Goal: Check status: Check status

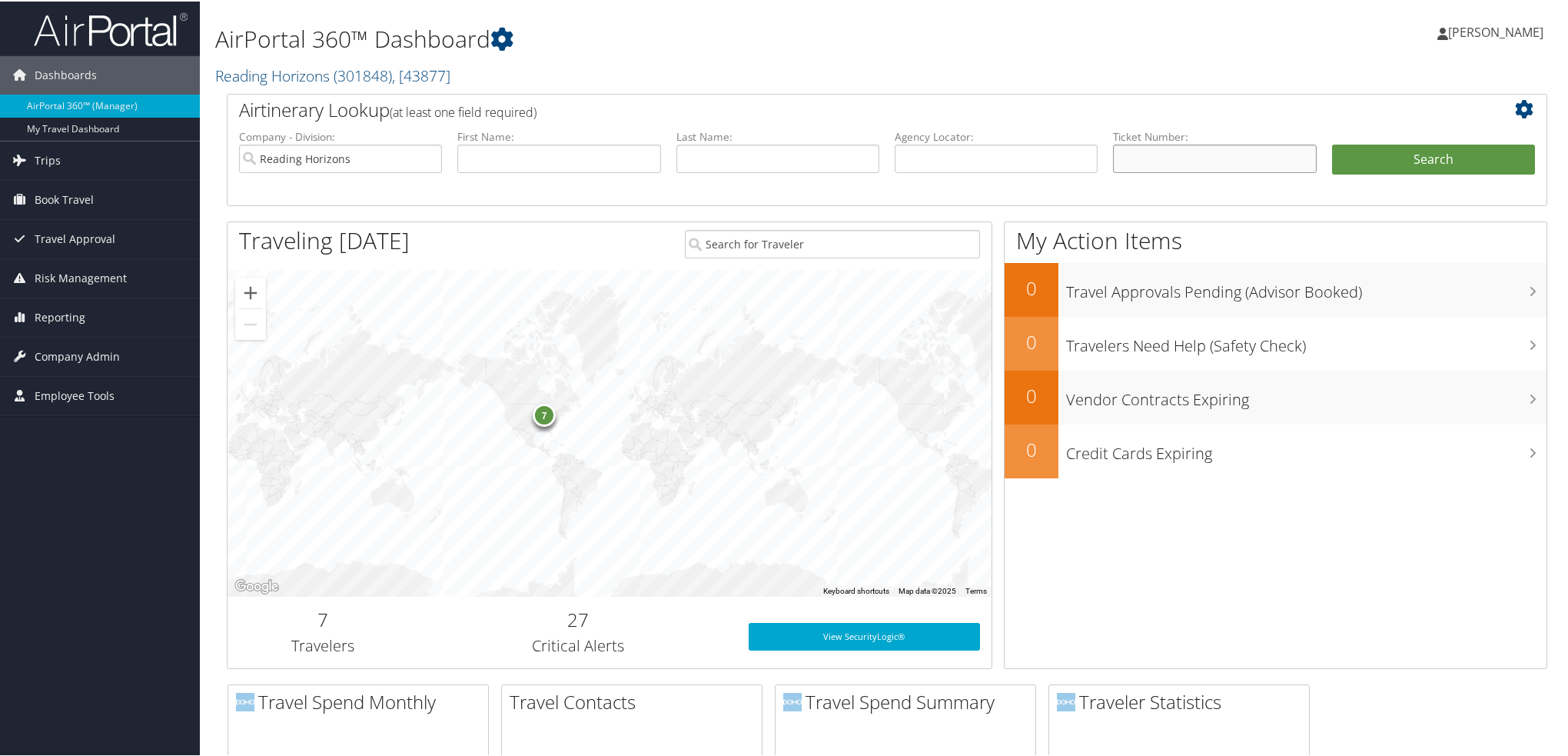
click at [1113, 170] on input "text" at bounding box center [1214, 157] width 203 height 28
click at [1176, 155] on input "text" at bounding box center [1214, 157] width 203 height 28
click at [1145, 152] on input "text" at bounding box center [1214, 157] width 203 height 28
paste input "AGENT FEE 8900897695741"
drag, startPoint x: 1183, startPoint y: 160, endPoint x: 574, endPoint y: 146, distance: 609.2
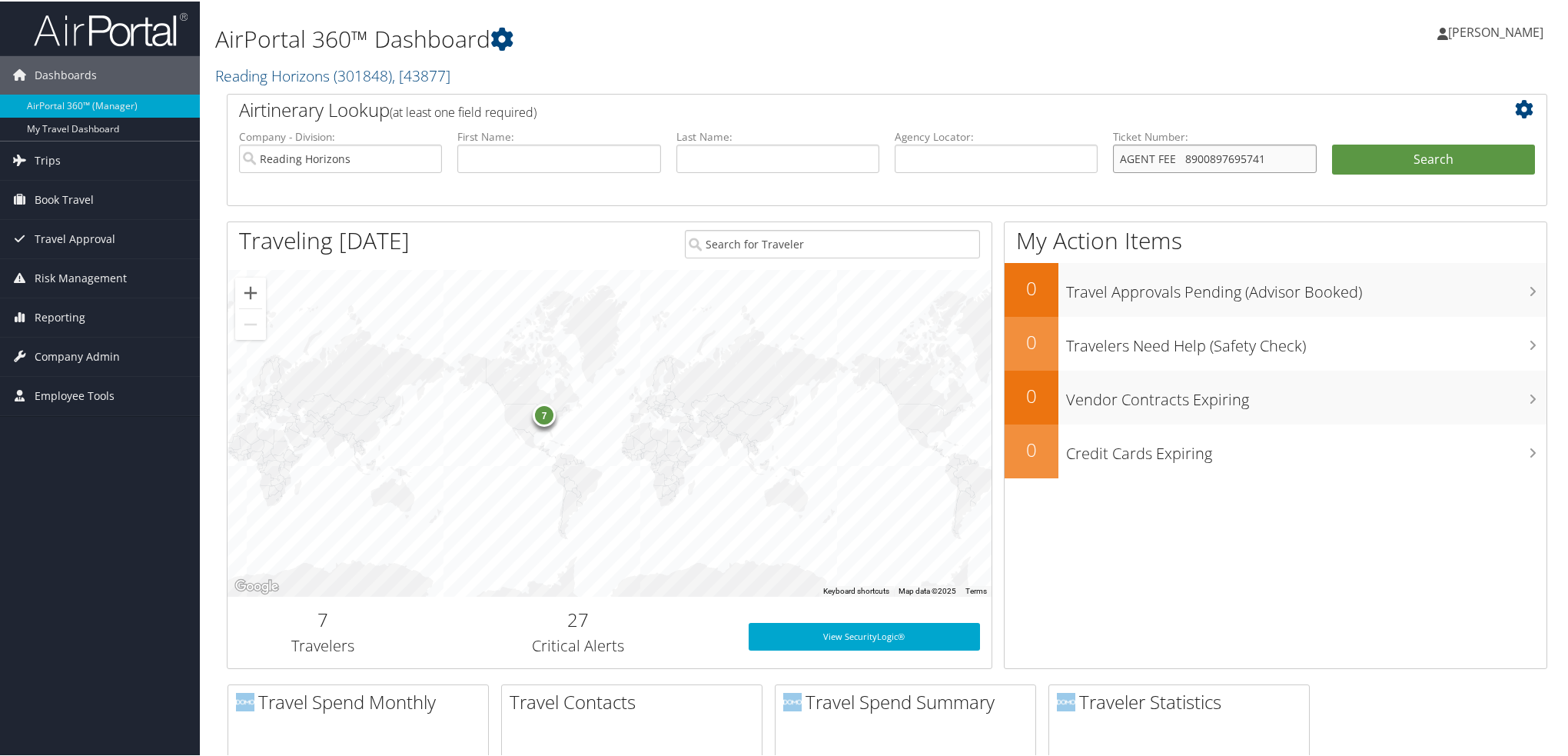
click at [574, 146] on ul "Company - Division: Reading Horizons First Name: Last Name: Agency Locator: Dep…" at bounding box center [887, 166] width 1311 height 77
type input "8900897695741"
click at [1332, 143] on button "Search" at bounding box center [1433, 158] width 203 height 31
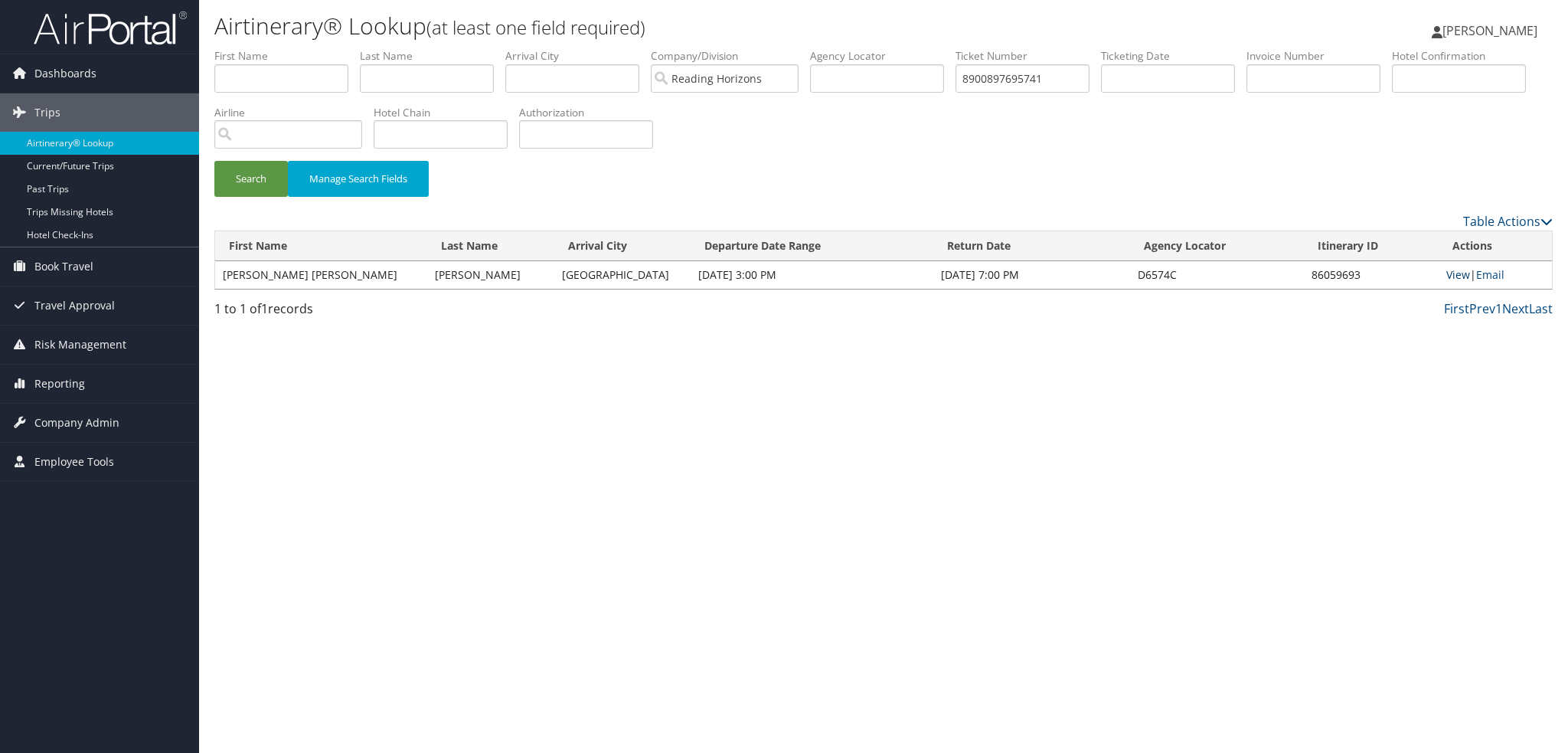
click at [1452, 279] on link "View" at bounding box center [1458, 274] width 23 height 14
drag, startPoint x: 1068, startPoint y: 79, endPoint x: 900, endPoint y: 64, distance: 168.7
click at [899, 48] on ul "First Name Last Name Departure City Arrival City Company/Division Reading Horiz…" at bounding box center [884, 48] width 1338 height 0
paste input "AGENT FEE 8900897696024"
drag, startPoint x: 1020, startPoint y: 74, endPoint x: 533, endPoint y: 17, distance: 490.3
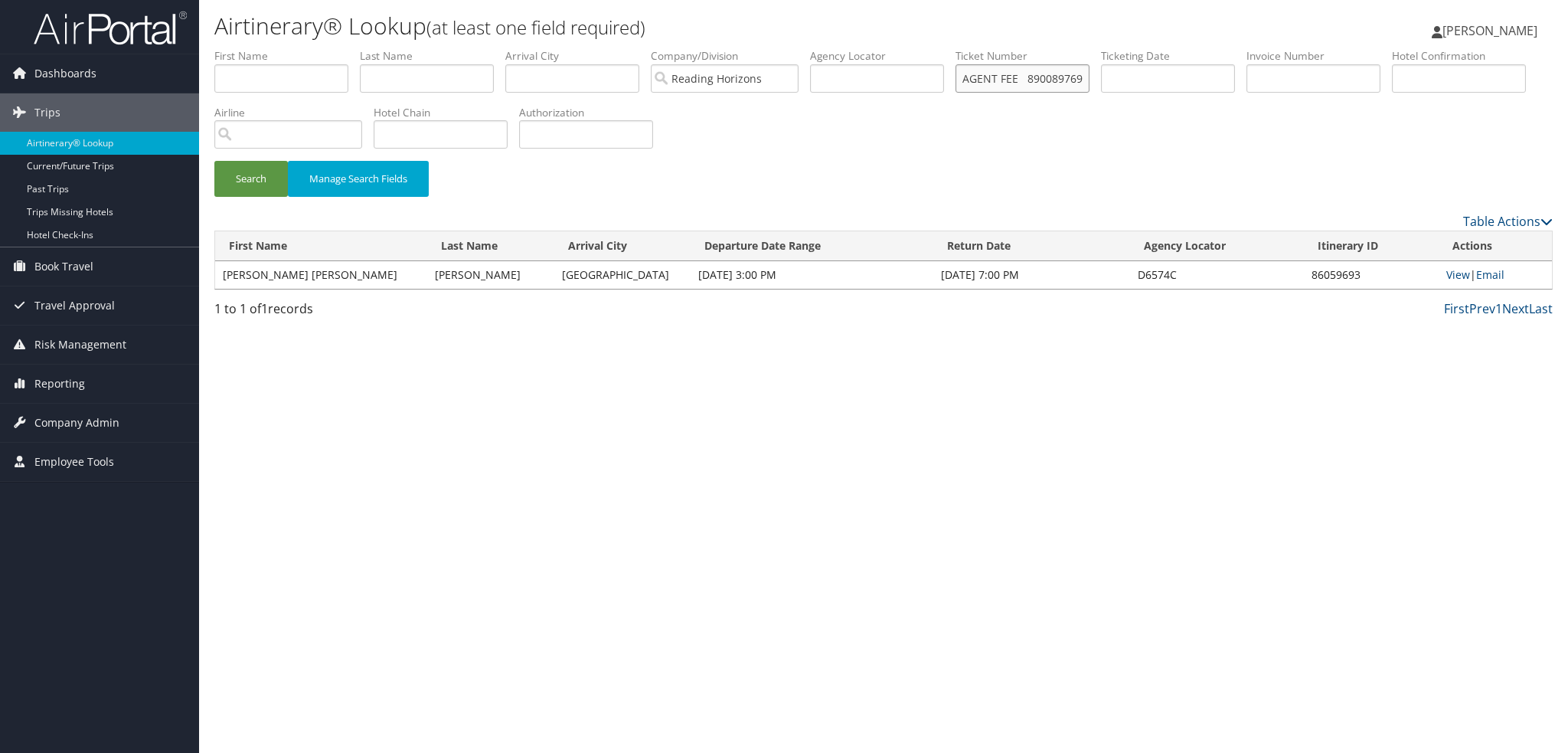
click at [533, 17] on div "Airtinerary® Lookup (at least one field required) Raina Hall Raina Hall My Sett…" at bounding box center [884, 376] width 1369 height 753
click at [215, 161] on button "Search" at bounding box center [251, 179] width 73 height 36
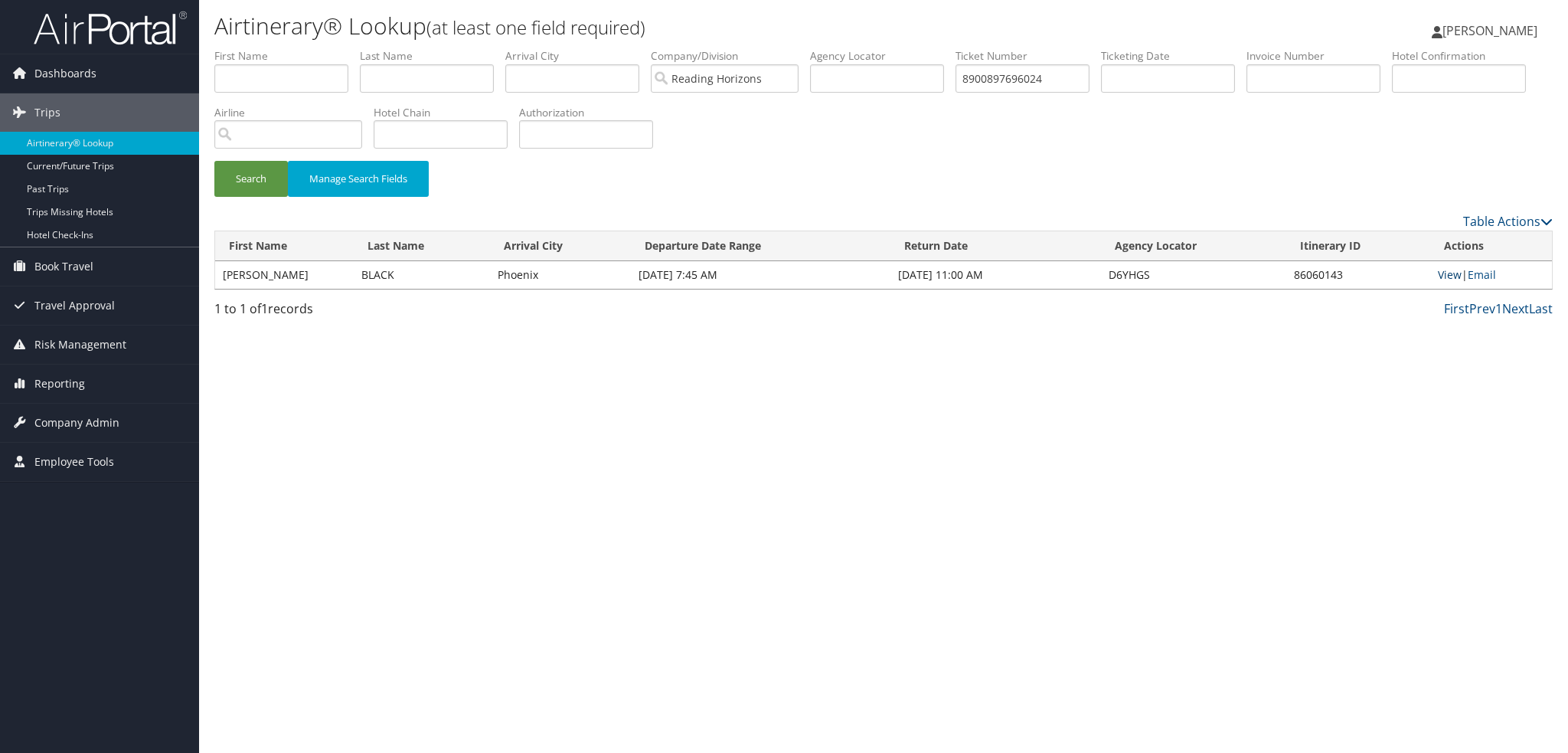
click at [1452, 275] on link "View" at bounding box center [1449, 274] width 23 height 14
drag, startPoint x: 1059, startPoint y: 78, endPoint x: 838, endPoint y: 60, distance: 221.7
click at [838, 48] on ul "First Name Last Name Departure City Arrival City Company/Division Reading Horiz…" at bounding box center [884, 48] width 1338 height 0
paste input "AGENT FEE 8900897698335"
drag, startPoint x: 1020, startPoint y: 82, endPoint x: 256, endPoint y: 7, distance: 767.7
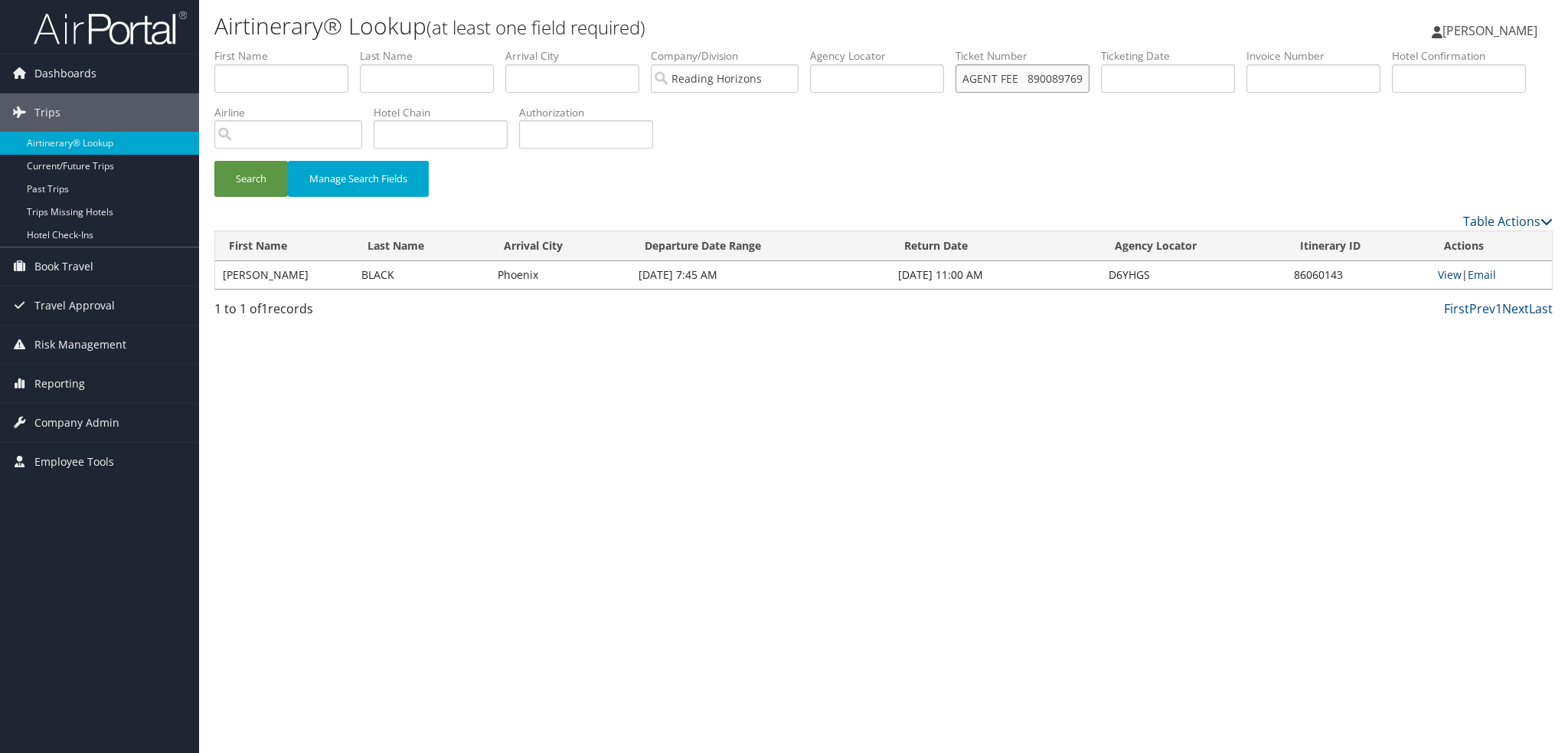
click at [256, 7] on div "Airtinerary® Lookup (at least one field required) Raina Hall Raina Hall My Sett…" at bounding box center [884, 376] width 1369 height 753
click at [215, 161] on button "Search" at bounding box center [251, 179] width 73 height 36
click at [1452, 276] on link "View" at bounding box center [1450, 274] width 23 height 14
drag, startPoint x: 1069, startPoint y: 78, endPoint x: 992, endPoint y: 77, distance: 77.0
click at [757, 43] on div "Airtinerary® Lookup (at least one field required) Raina Hall Raina Hall My Sett…" at bounding box center [884, 376] width 1369 height 753
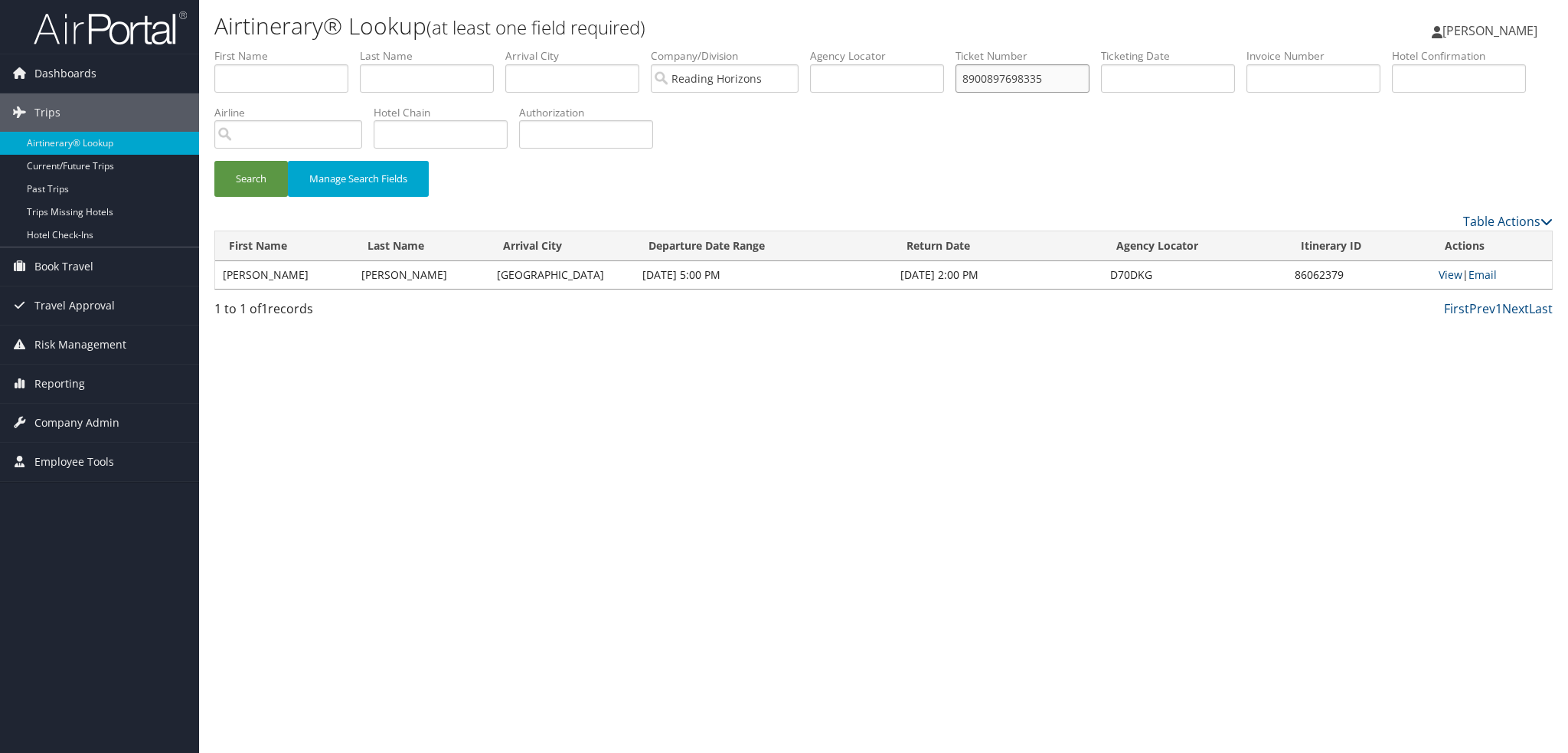
paste input "AGENT FEE 8900897698342"
drag, startPoint x: 1031, startPoint y: 72, endPoint x: 396, endPoint y: -65, distance: 649.6
click at [396, 0] on html "Menu Dashboards ► AirPortal 360™ (Manager) My Travel Dashboard Trips ► Airtiner…" at bounding box center [784, 376] width 1568 height 753
click at [215, 161] on button "Search" at bounding box center [251, 179] width 73 height 36
click at [1452, 275] on link "View" at bounding box center [1450, 274] width 23 height 14
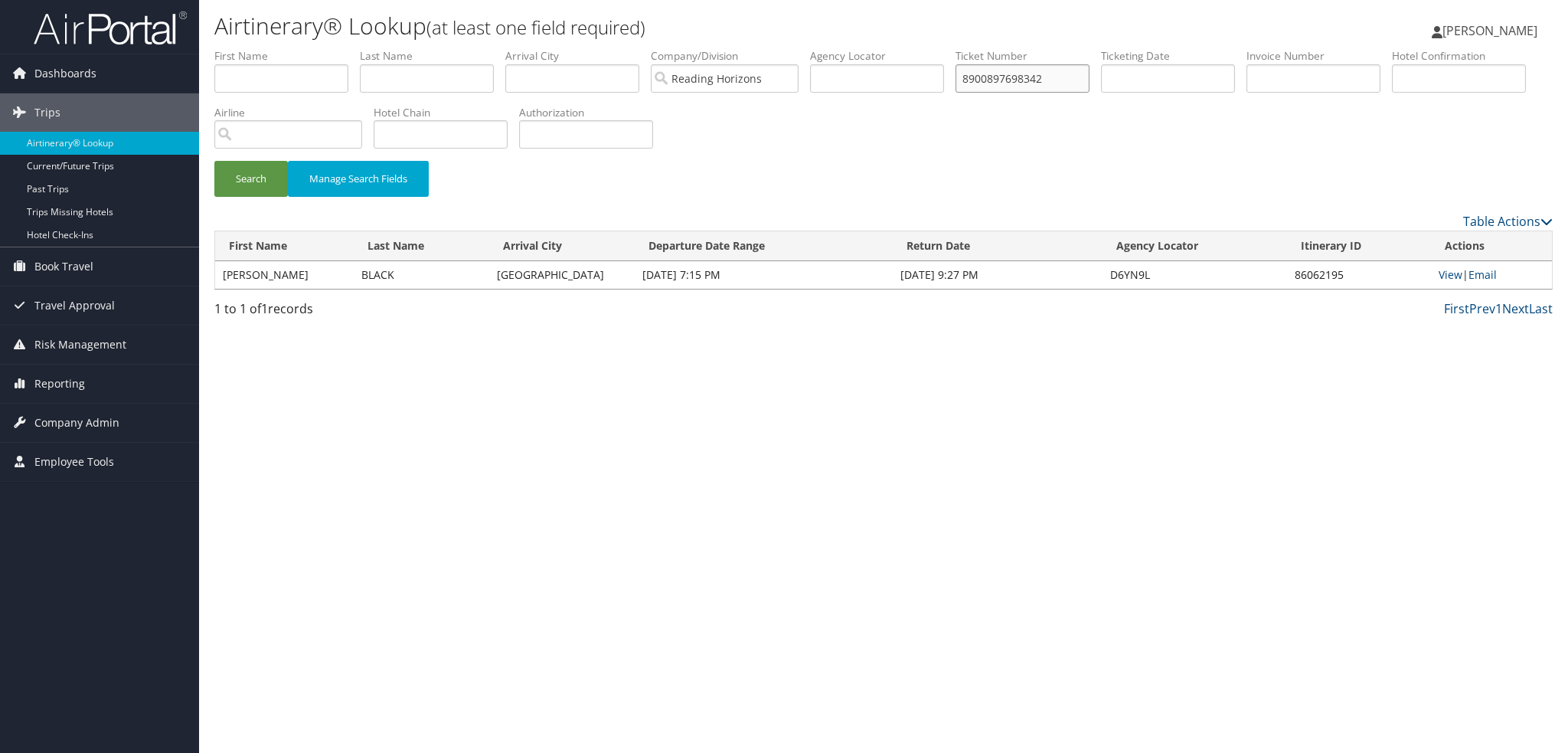
drag, startPoint x: 1062, startPoint y: 77, endPoint x: 873, endPoint y: 54, distance: 190.4
click at [873, 48] on ul "First Name Last Name Departure City Arrival City Company/Division Reading Horiz…" at bounding box center [884, 48] width 1338 height 0
paste input "AGENT FEE 8900897696341"
drag, startPoint x: 1015, startPoint y: 83, endPoint x: 233, endPoint y: -43, distance: 792.1
click at [233, 0] on html "Menu Dashboards ► AirPortal 360™ (Manager) My Travel Dashboard Trips ► Airtiner…" at bounding box center [784, 376] width 1568 height 753
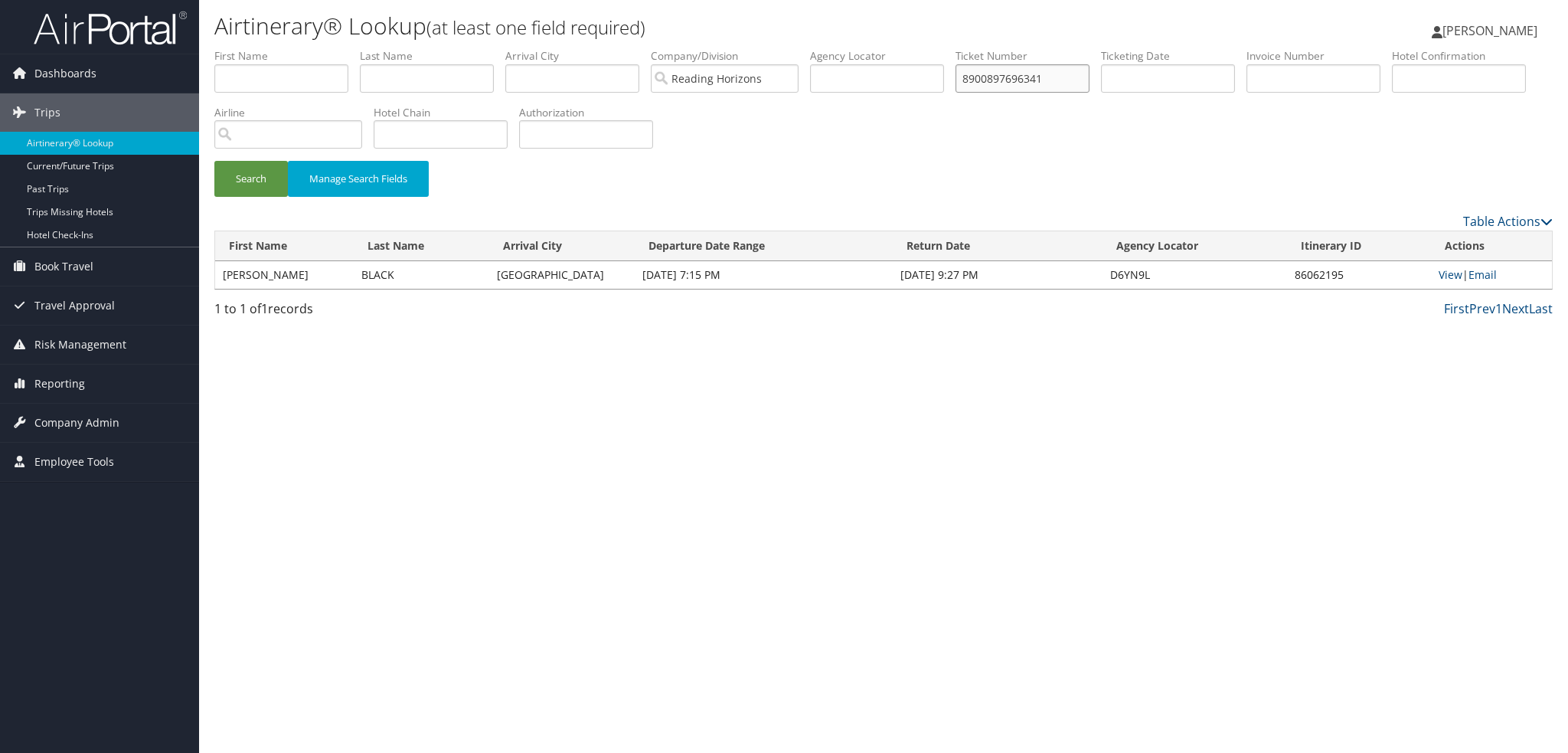
click at [215, 161] on button "Search" at bounding box center [251, 179] width 73 height 36
click at [1446, 271] on link "View" at bounding box center [1449, 274] width 23 height 14
drag, startPoint x: 1082, startPoint y: 75, endPoint x: 687, endPoint y: 28, distance: 397.8
click at [680, 33] on div "Airtinerary® Lookup (at least one field required) Raina Hall Raina Hall My Sett…" at bounding box center [884, 376] width 1369 height 753
paste input "AGENT FEE 8900897698333"
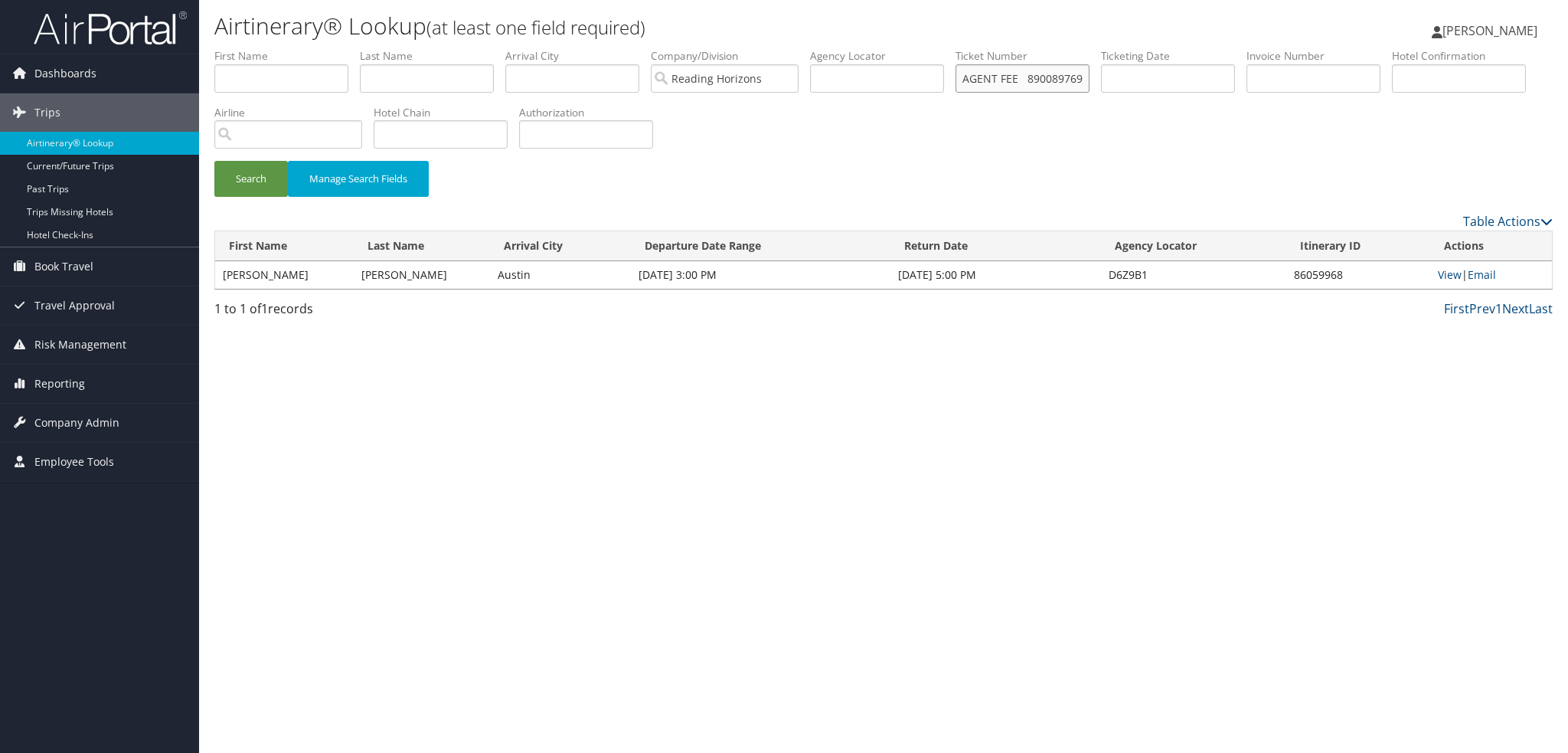
drag, startPoint x: 1018, startPoint y: 82, endPoint x: 347, endPoint y: -93, distance: 693.4
click at [347, 0] on html "Menu Dashboards ► AirPortal 360™ (Manager) My Travel Dashboard Trips ► Airtiner…" at bounding box center [784, 376] width 1568 height 753
click at [215, 161] on button "Search" at bounding box center [251, 179] width 73 height 36
click at [1447, 278] on link "View" at bounding box center [1450, 274] width 23 height 14
drag, startPoint x: 1068, startPoint y: 75, endPoint x: 874, endPoint y: 51, distance: 195.5
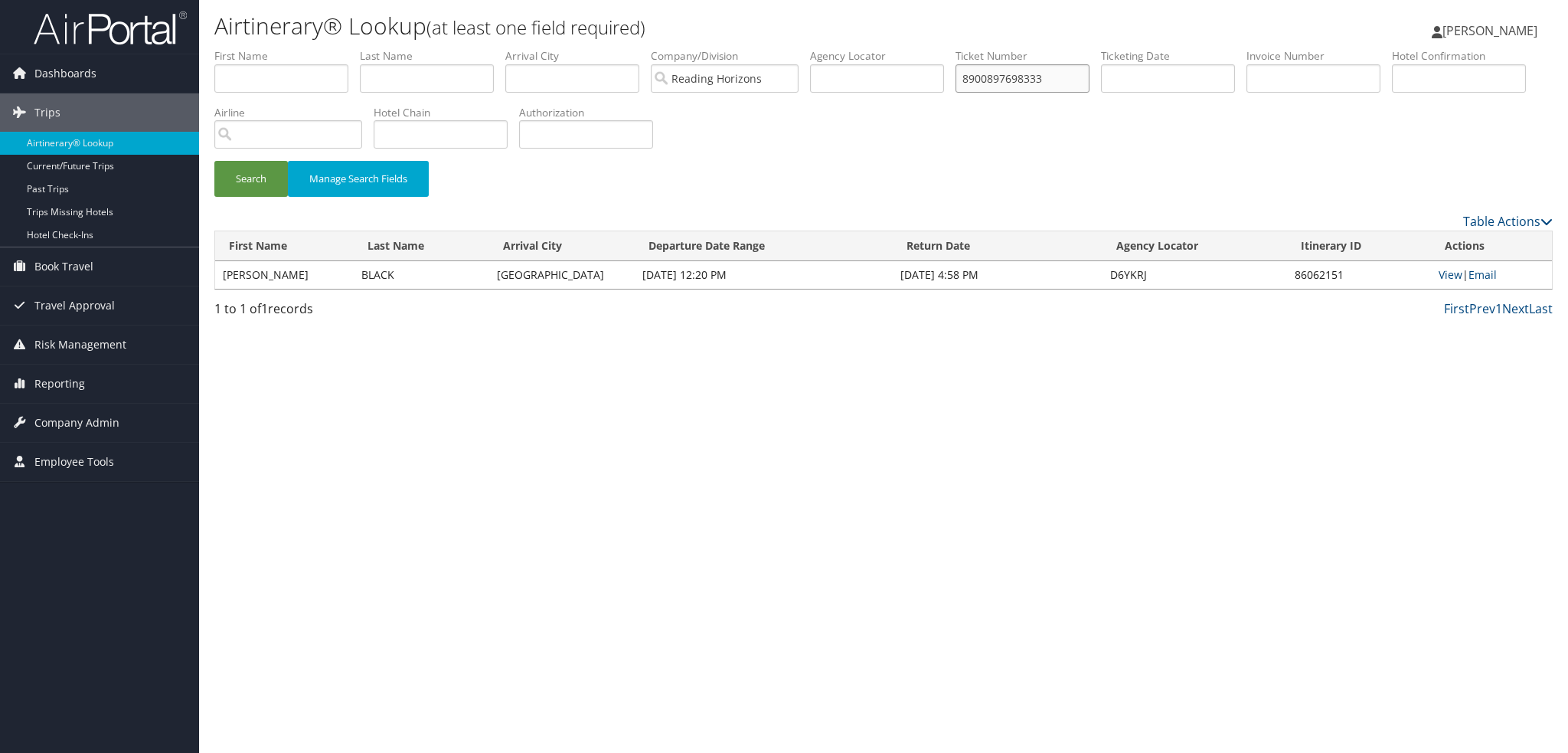
click at [874, 48] on ul "First Name Last Name Departure City Arrival City Company/Division Reading Horiz…" at bounding box center [884, 48] width 1338 height 0
paste input "AGENT FEE 8900897695491"
drag, startPoint x: 1019, startPoint y: 78, endPoint x: 512, endPoint y: -10, distance: 514.6
click at [512, 0] on html "Menu Dashboards ► AirPortal 360™ (Manager) My Travel Dashboard Trips ► Airtiner…" at bounding box center [784, 376] width 1568 height 753
click at [215, 161] on button "Search" at bounding box center [251, 179] width 73 height 36
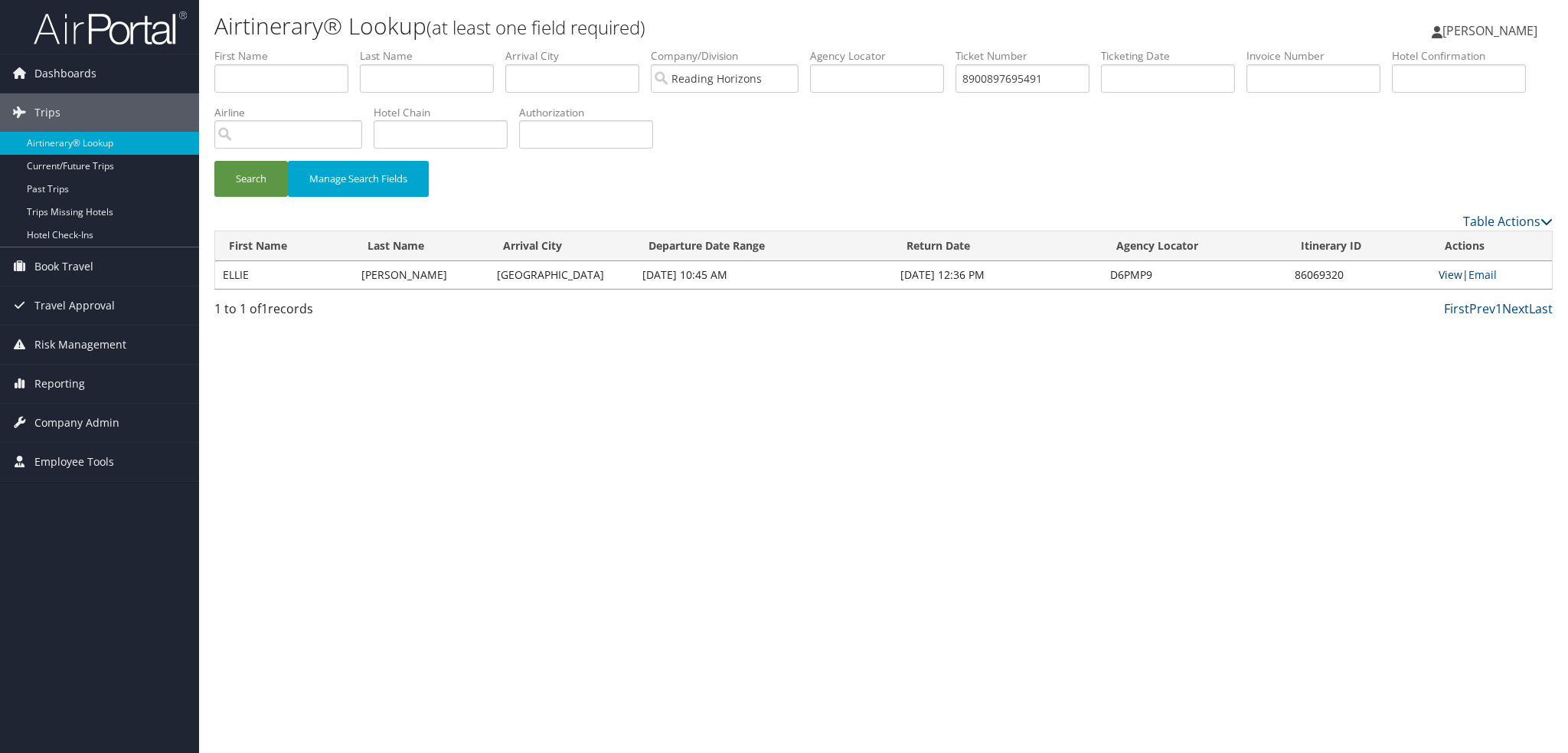
click at [1451, 273] on link "View" at bounding box center [1450, 274] width 23 height 14
drag, startPoint x: 1055, startPoint y: 78, endPoint x: 912, endPoint y: 64, distance: 143.7
click at [912, 48] on ul "First Name Last Name Departure City Arrival City Company/Division Reading Horiz…" at bounding box center [884, 48] width 1338 height 0
paste input "AMERICAN AIR0017310555923"
drag, startPoint x: 1011, startPoint y: 76, endPoint x: 504, endPoint y: -8, distance: 513.9
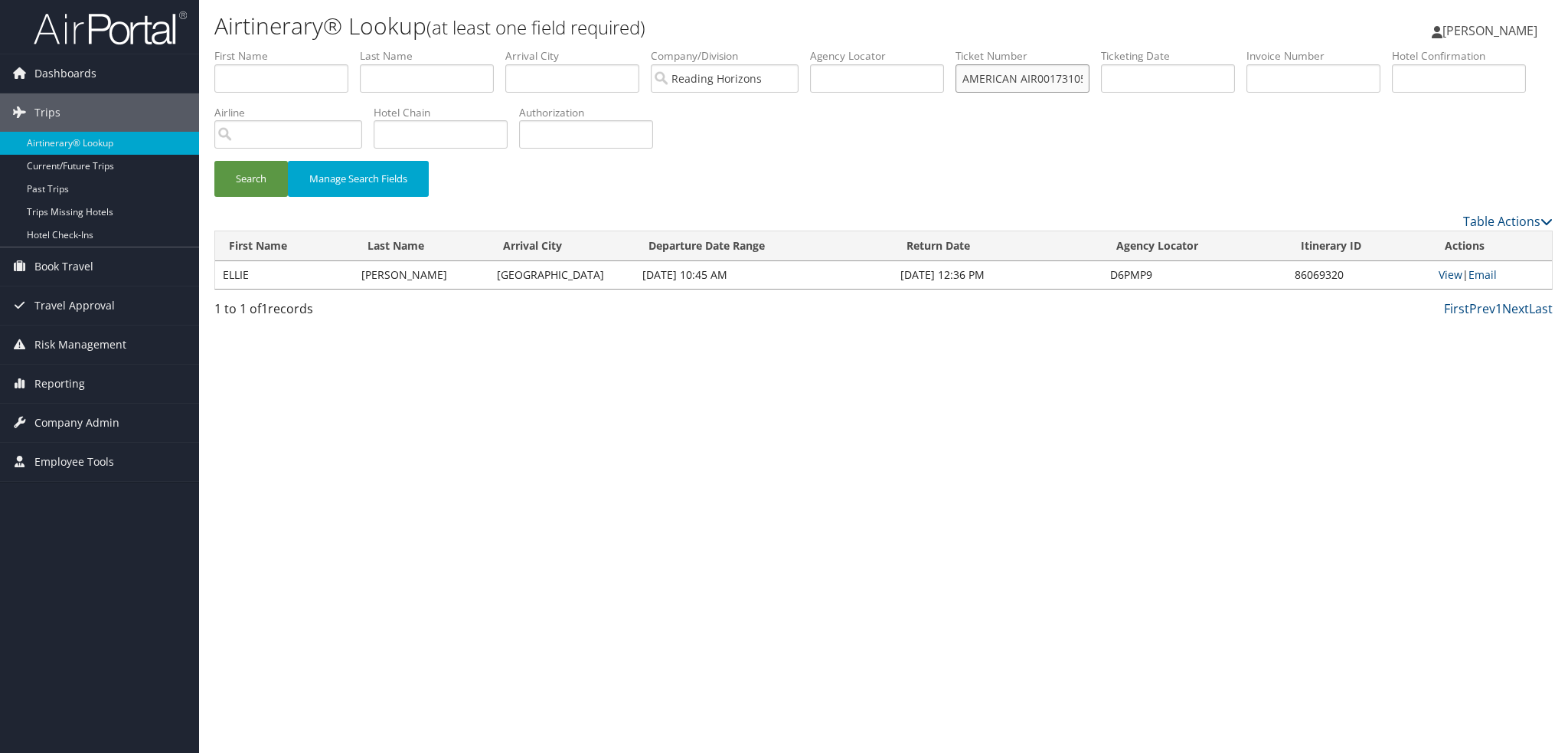
click at [504, 0] on html "Menu Dashboards ► AirPortal 360™ (Manager) My Travel Dashboard Trips ► Airtiner…" at bounding box center [784, 376] width 1568 height 753
click at [215, 161] on button "Search" at bounding box center [251, 179] width 73 height 36
drag, startPoint x: 1073, startPoint y: 84, endPoint x: 768, endPoint y: 18, distance: 312.1
click at [744, 20] on div "Airtinerary® Lookup (at least one field required) Raina Hall Raina Hall My Sett…" at bounding box center [884, 376] width 1369 height 753
paste input "AMERICAN AIR"
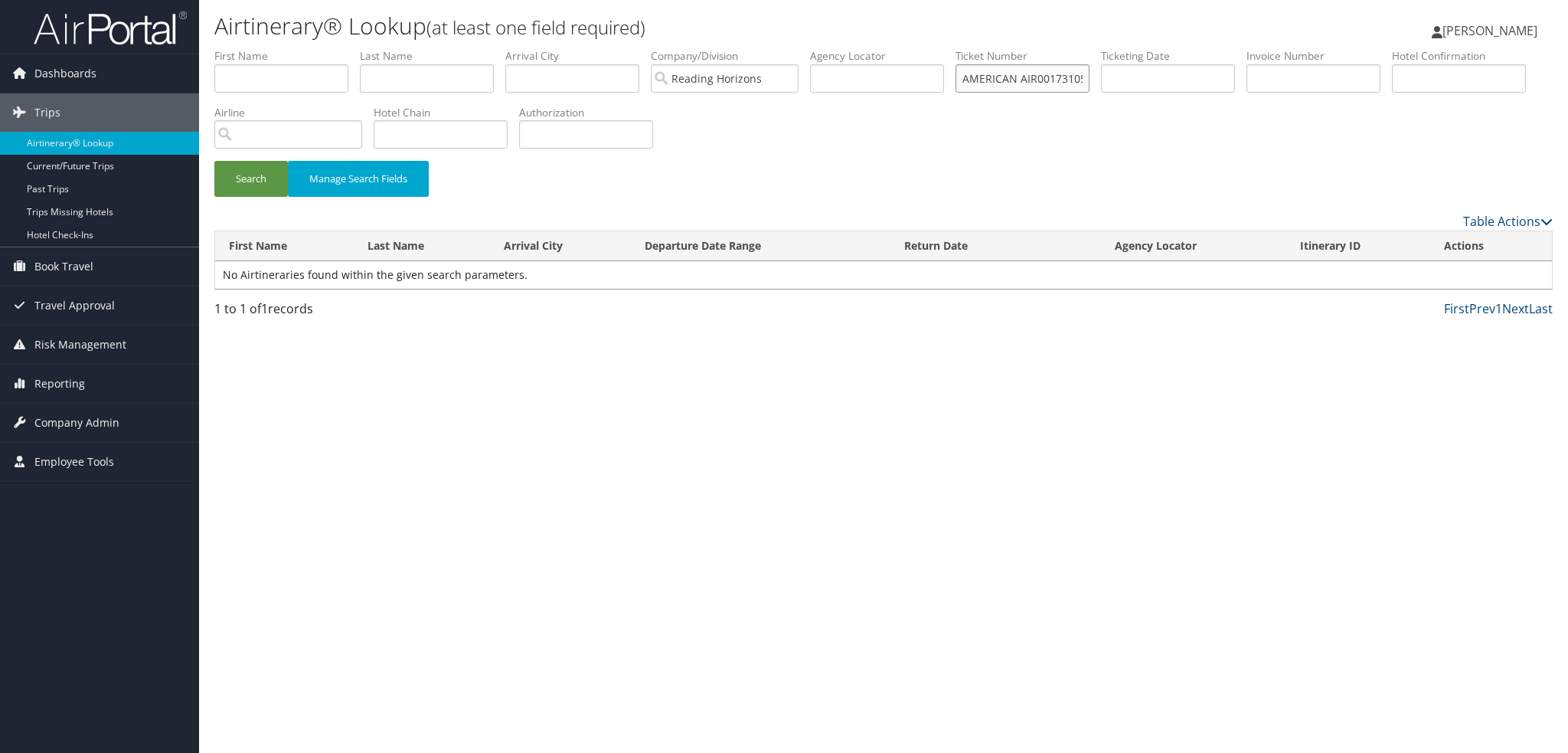
drag, startPoint x: 1013, startPoint y: 78, endPoint x: 432, endPoint y: -93, distance: 605.6
click at [432, 0] on html "Menu Dashboards ► AirPortal 360™ (Manager) My Travel Dashboard Trips ► Airtiner…" at bounding box center [784, 376] width 1568 height 753
type input "0017310555923"
click at [215, 161] on button "Search" at bounding box center [251, 179] width 73 height 36
drag, startPoint x: 1079, startPoint y: 78, endPoint x: 659, endPoint y: -7, distance: 428.5
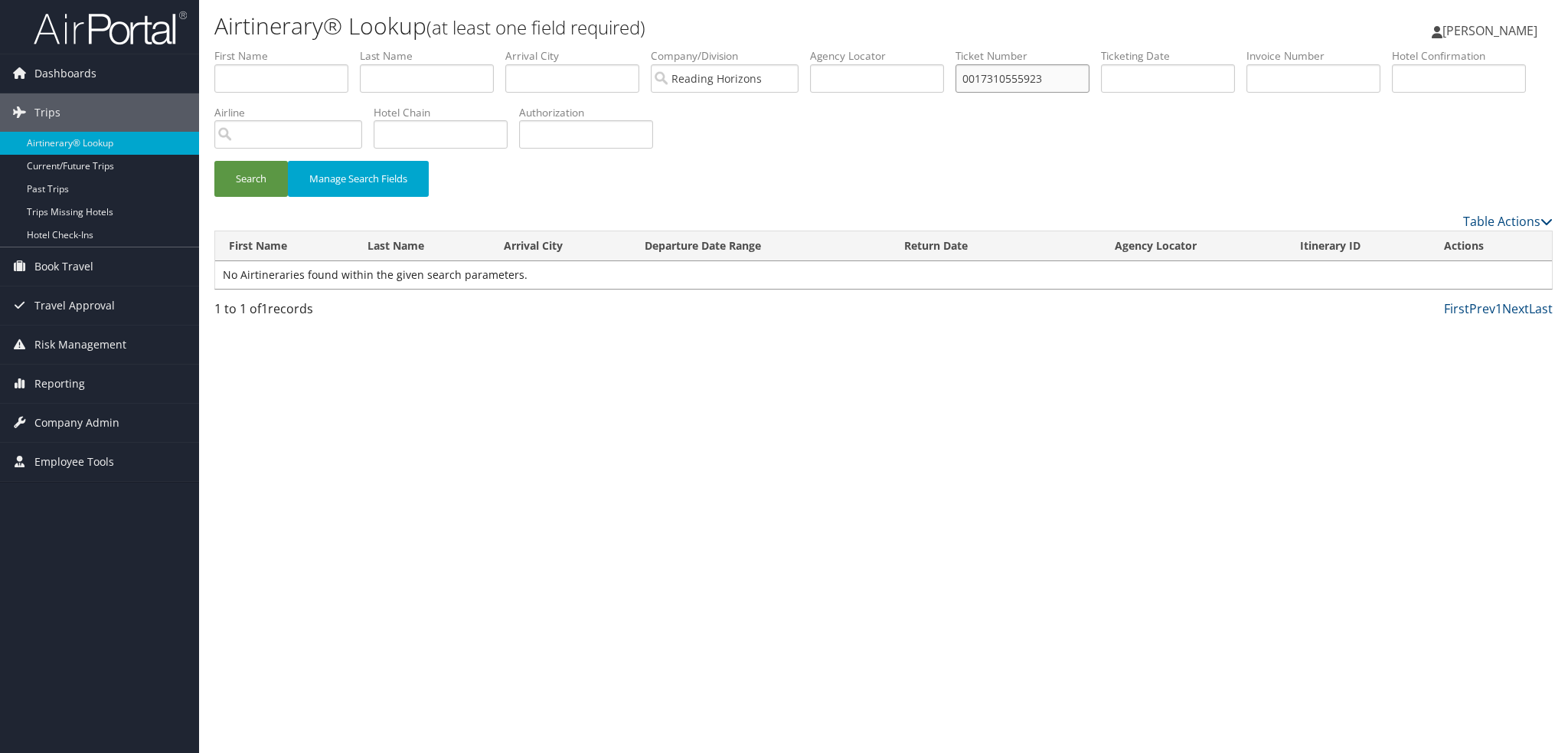
click at [659, 0] on html "Menu Dashboards ► AirPortal 360™ (Manager) My Travel Dashboard Trips ► Airtiner…" at bounding box center [784, 376] width 1568 height 753
click at [464, 78] on input "text" at bounding box center [426, 78] width 134 height 28
click at [291, 69] on input "text" at bounding box center [281, 78] width 134 height 28
type input "ellie"
click at [215, 161] on button "Search" at bounding box center [251, 179] width 73 height 36
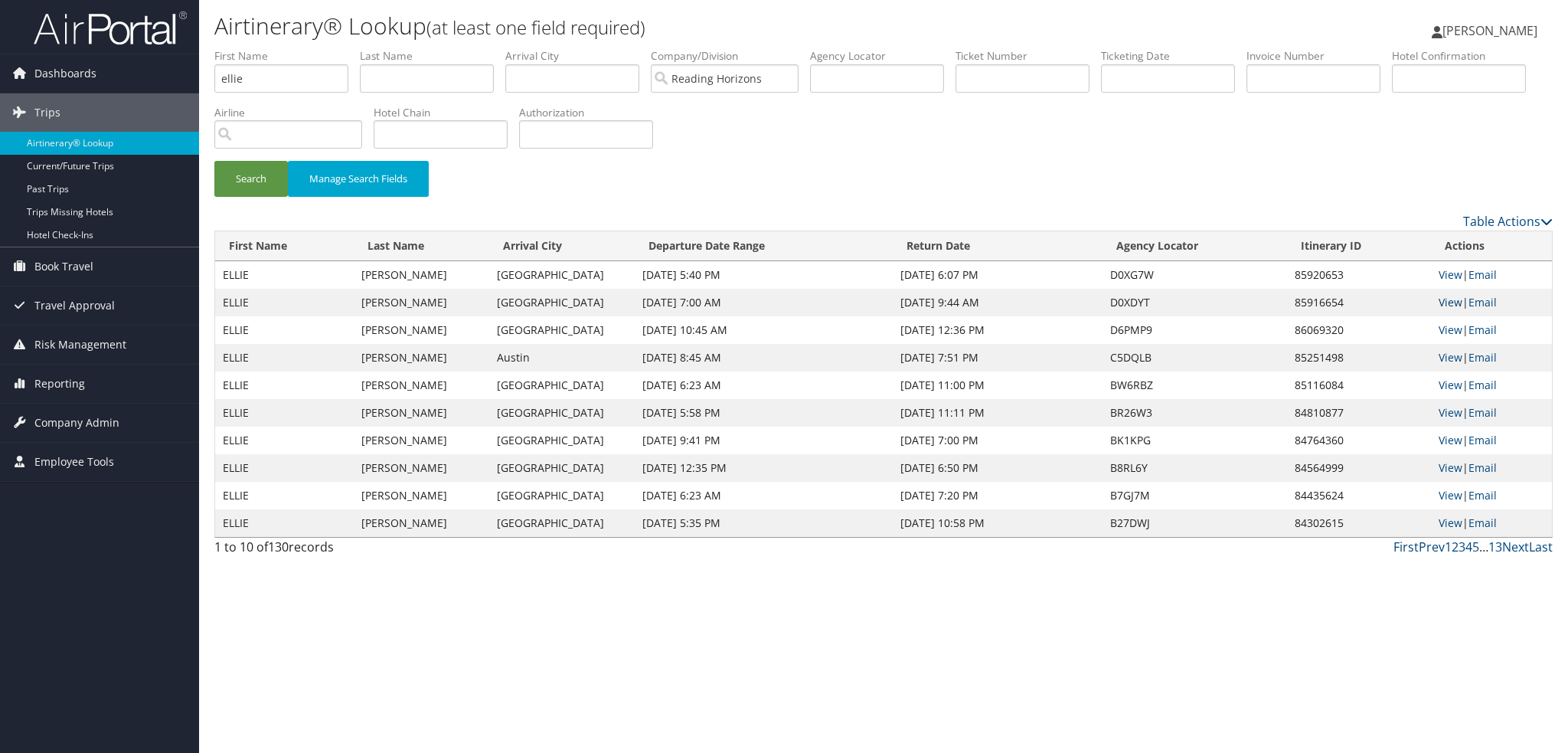
click at [1439, 302] on link "View" at bounding box center [1450, 302] width 23 height 14
drag, startPoint x: 261, startPoint y: 73, endPoint x: 133, endPoint y: 42, distance: 131.7
click at [133, 43] on div "Dashboards AirPortal 360™ (Manager) My Travel Dashboard Trips Airtinerary® Look…" at bounding box center [784, 376] width 1568 height 753
click at [1311, 71] on input "text" at bounding box center [1313, 78] width 134 height 28
paste input "AGENT FEE 8900897703424"
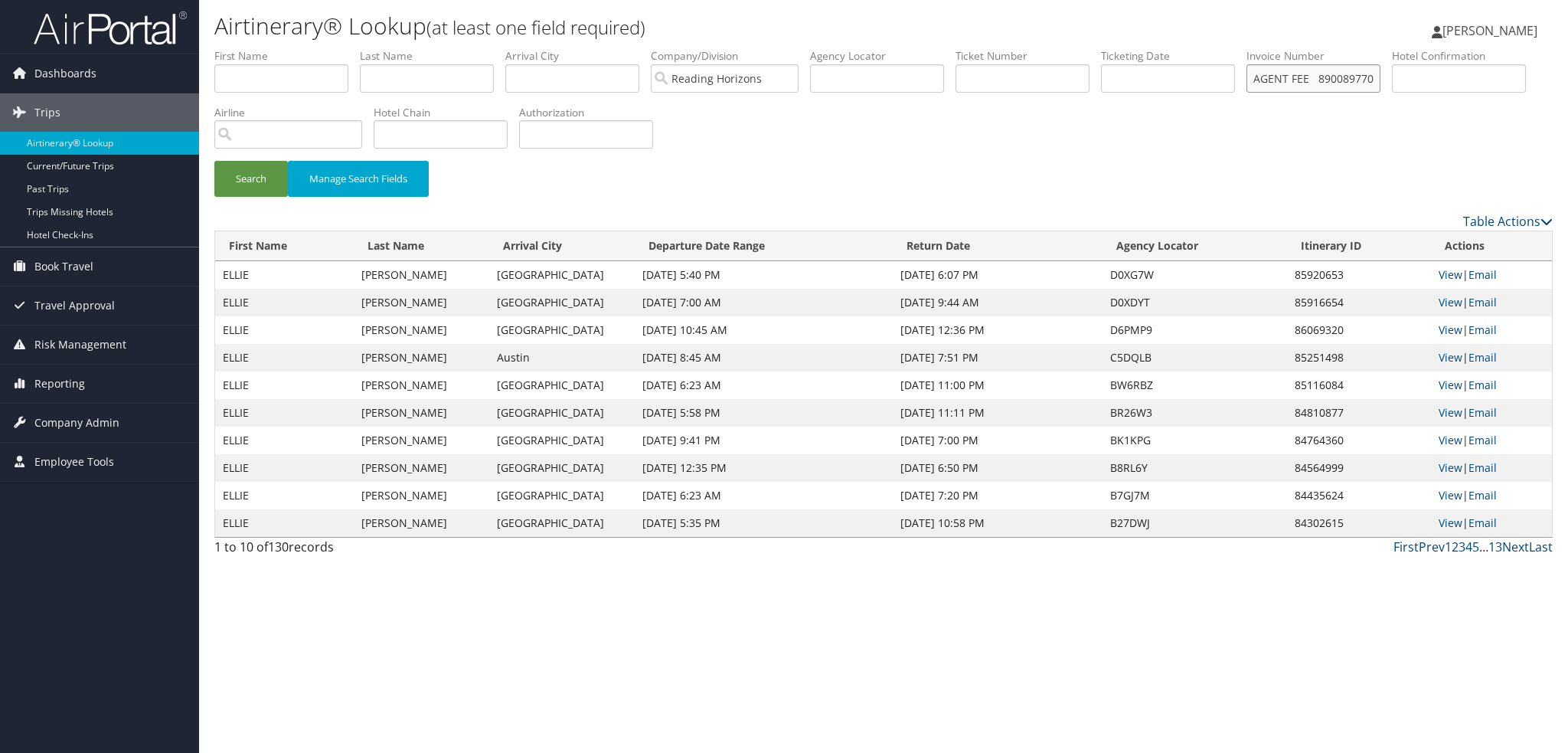
drag, startPoint x: 1310, startPoint y: 81, endPoint x: 356, endPoint y: 64, distance: 954.2
click at [356, 48] on ul "First Name Last Name Departure City Arrival City Company/Division Reading Horiz…" at bounding box center [884, 48] width 1338 height 0
click at [215, 161] on button "Search" at bounding box center [251, 179] width 73 height 36
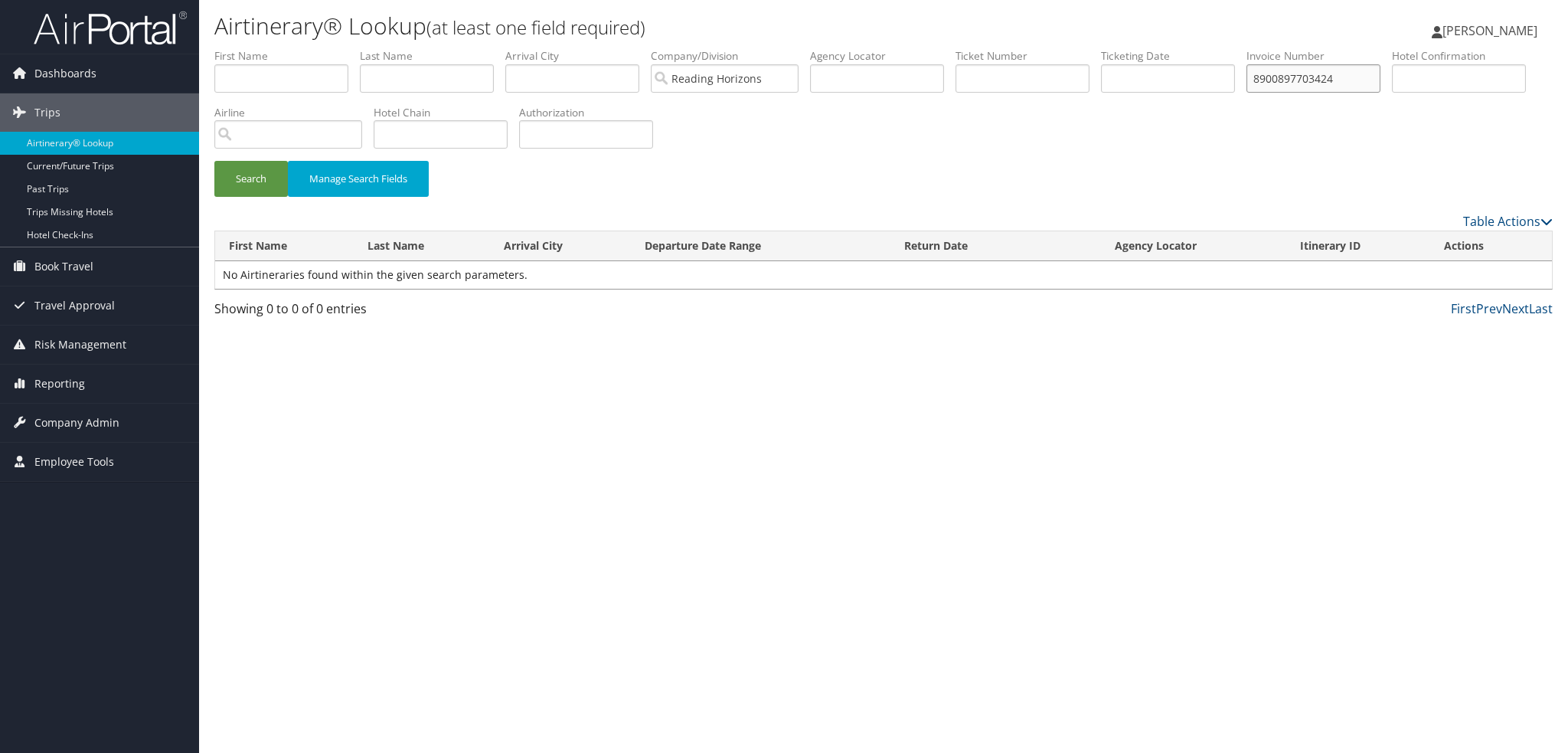
drag, startPoint x: 1353, startPoint y: 79, endPoint x: 1114, endPoint y: 59, distance: 239.8
click at [1113, 48] on ul "First Name Last Name Departure City Arrival City Company/Division Reading Horiz…" at bounding box center [884, 48] width 1338 height 0
paste input "AGENT FEE 8900897717348"
drag, startPoint x: 1316, startPoint y: 76, endPoint x: 455, endPoint y: 103, distance: 861.4
click at [455, 48] on ul "First Name Last Name Departure City Arrival City Company/Division Reading Horiz…" at bounding box center [884, 48] width 1338 height 0
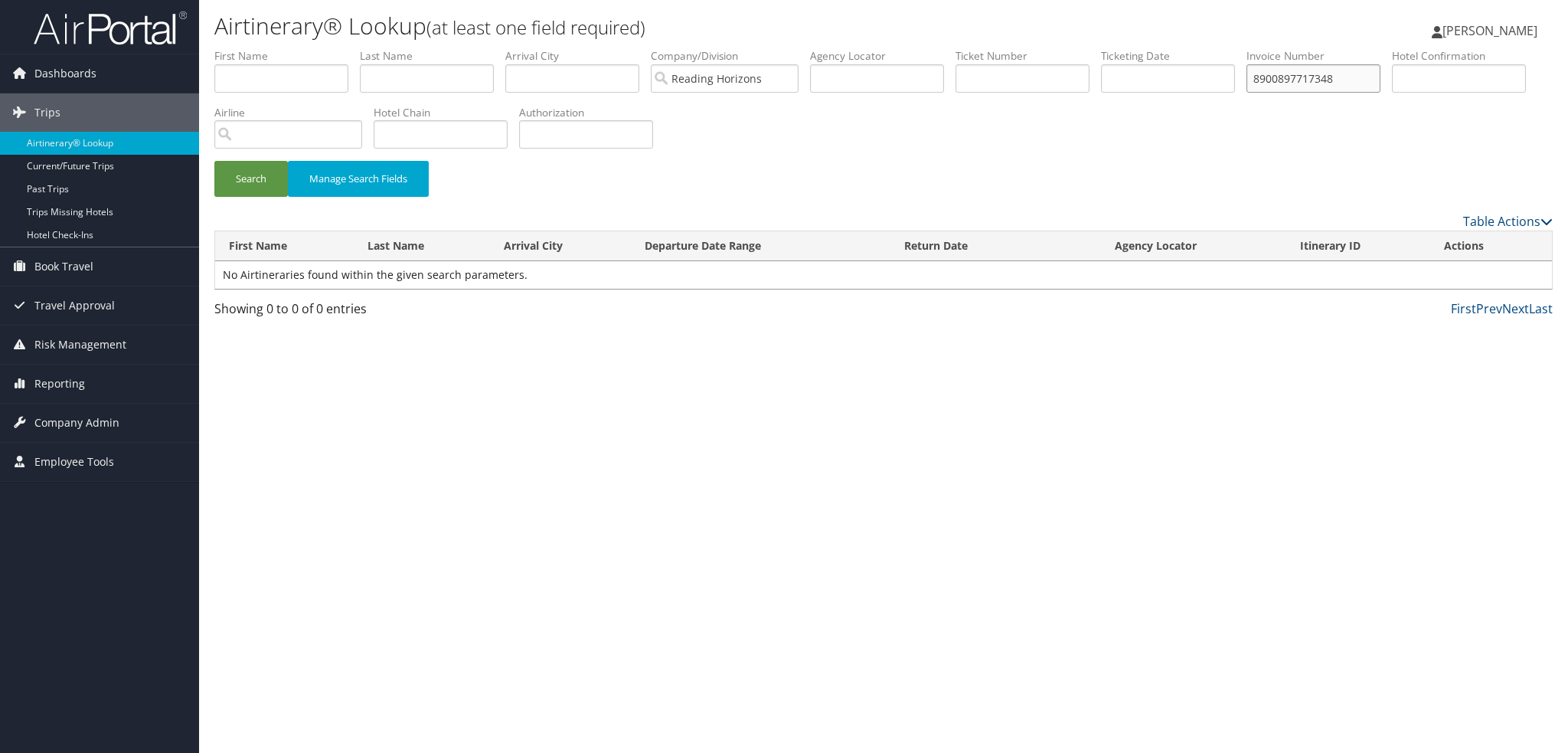
type input "8900897717348"
click at [215, 161] on button "Search" at bounding box center [251, 179] width 73 height 36
drag, startPoint x: 1355, startPoint y: 78, endPoint x: 1187, endPoint y: 82, distance: 168.0
click at [1187, 48] on ul "First Name Last Name Departure City Arrival City Company/Division Reading Horiz…" at bounding box center [884, 48] width 1338 height 0
click at [986, 78] on input "text" at bounding box center [1022, 78] width 134 height 28
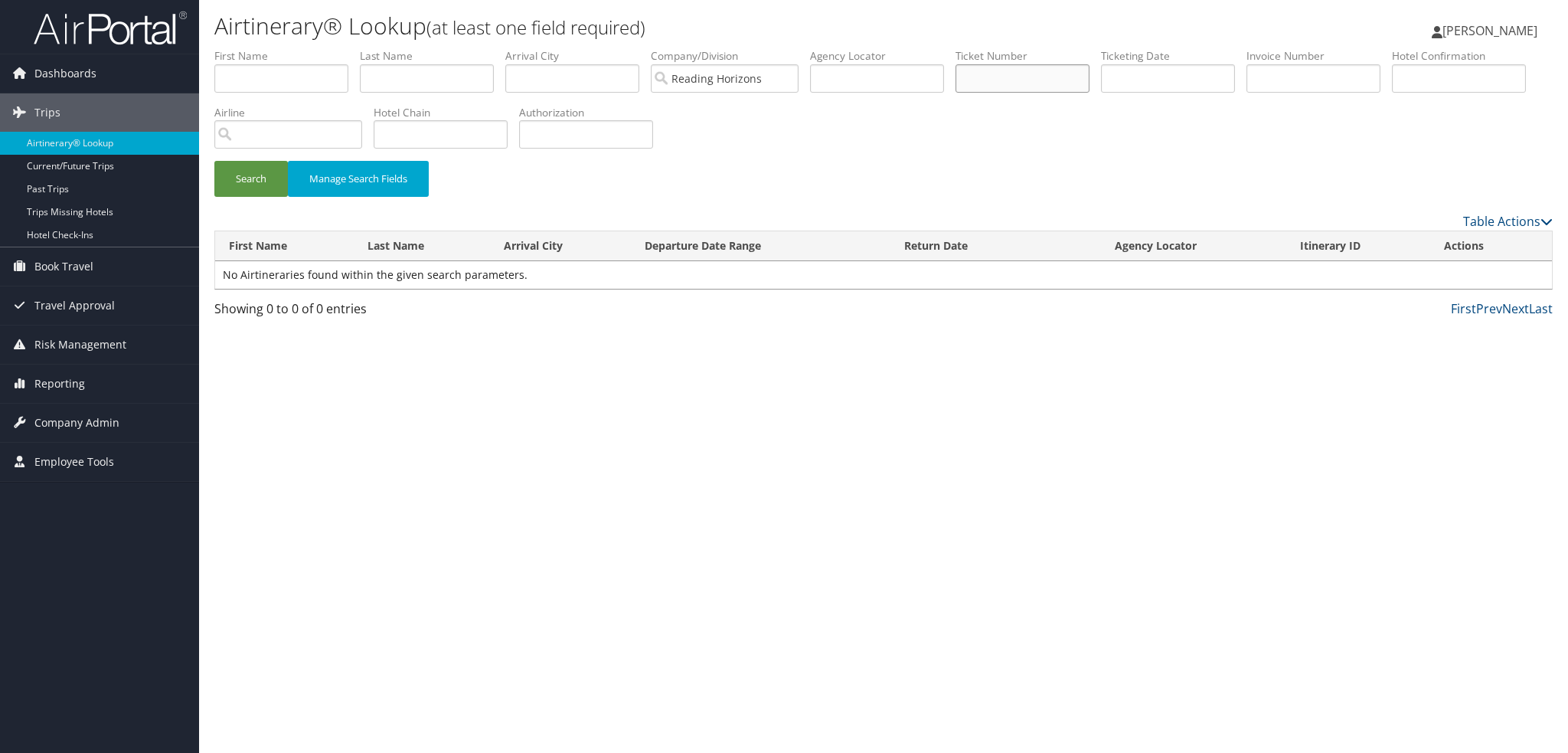
paste input "8900897717348"
click at [215, 161] on button "Search" at bounding box center [251, 179] width 73 height 36
click at [1446, 280] on link "View" at bounding box center [1450, 274] width 23 height 14
click at [1453, 275] on link "View" at bounding box center [1450, 274] width 23 height 14
drag, startPoint x: 1065, startPoint y: 82, endPoint x: 850, endPoint y: 55, distance: 216.7
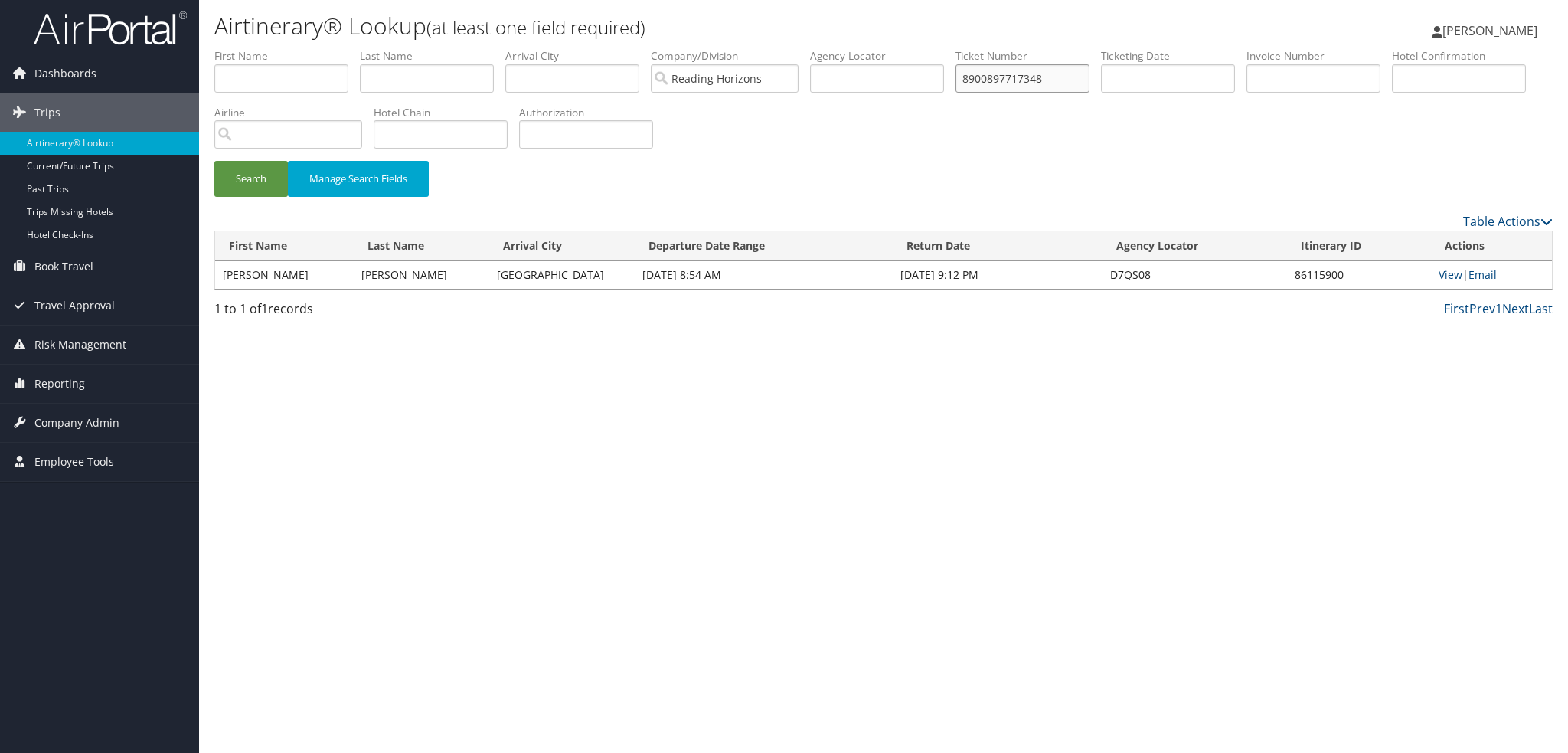
click at [850, 48] on ul "First Name Last Name Departure City Arrival City Company/Division Reading Horiz…" at bounding box center [884, 48] width 1338 height 0
paste input "AGENT FEE 8900897703424"
drag, startPoint x: 1021, startPoint y: 84, endPoint x: 382, endPoint y: 14, distance: 642.8
click at [387, 6] on div "Airtinerary® Lookup (at least one field required) Raina Hall Raina Hall My Sett…" at bounding box center [884, 376] width 1369 height 753
type input "8900897703424"
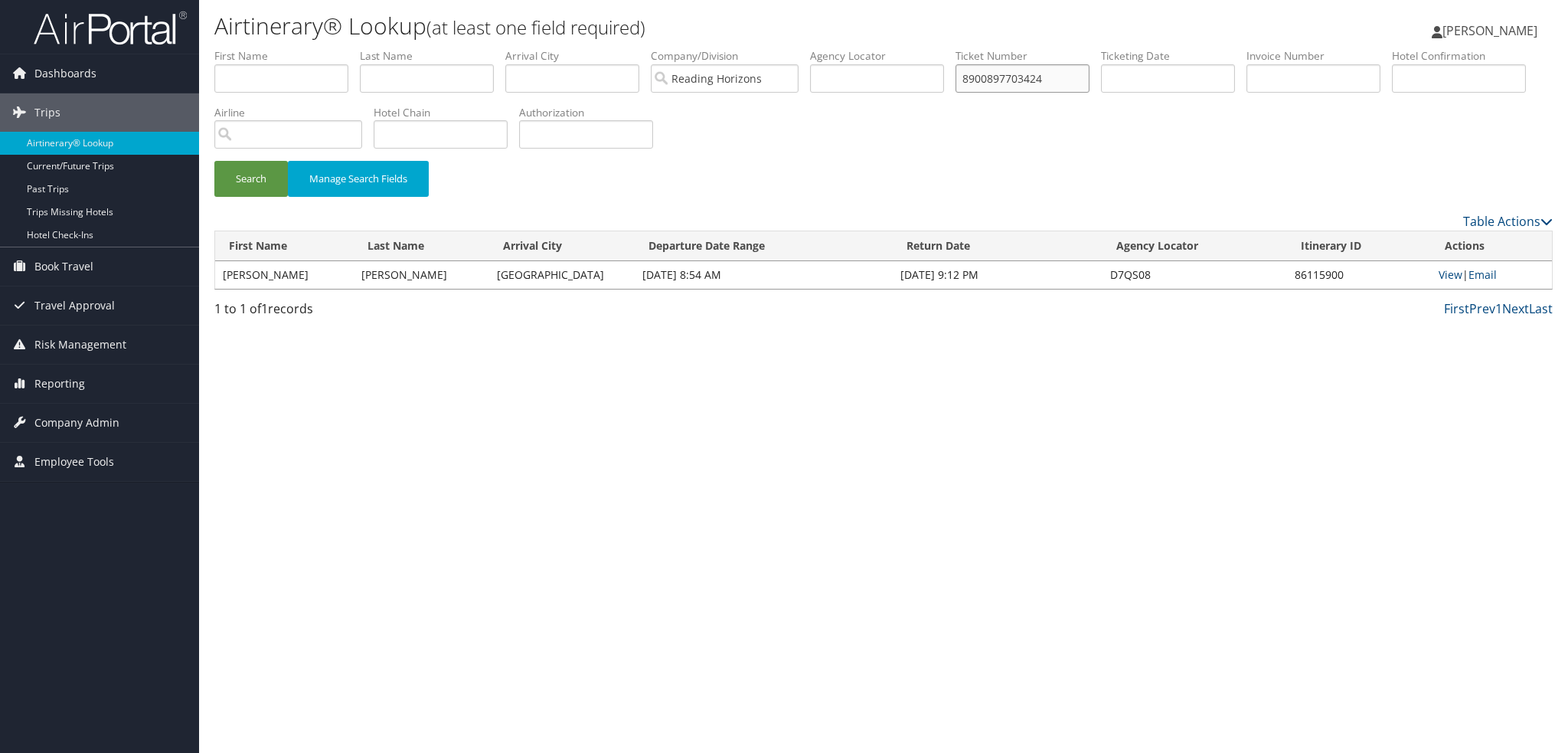
click at [215, 161] on button "Search" at bounding box center [251, 179] width 73 height 36
click at [1458, 277] on link "View" at bounding box center [1450, 274] width 23 height 14
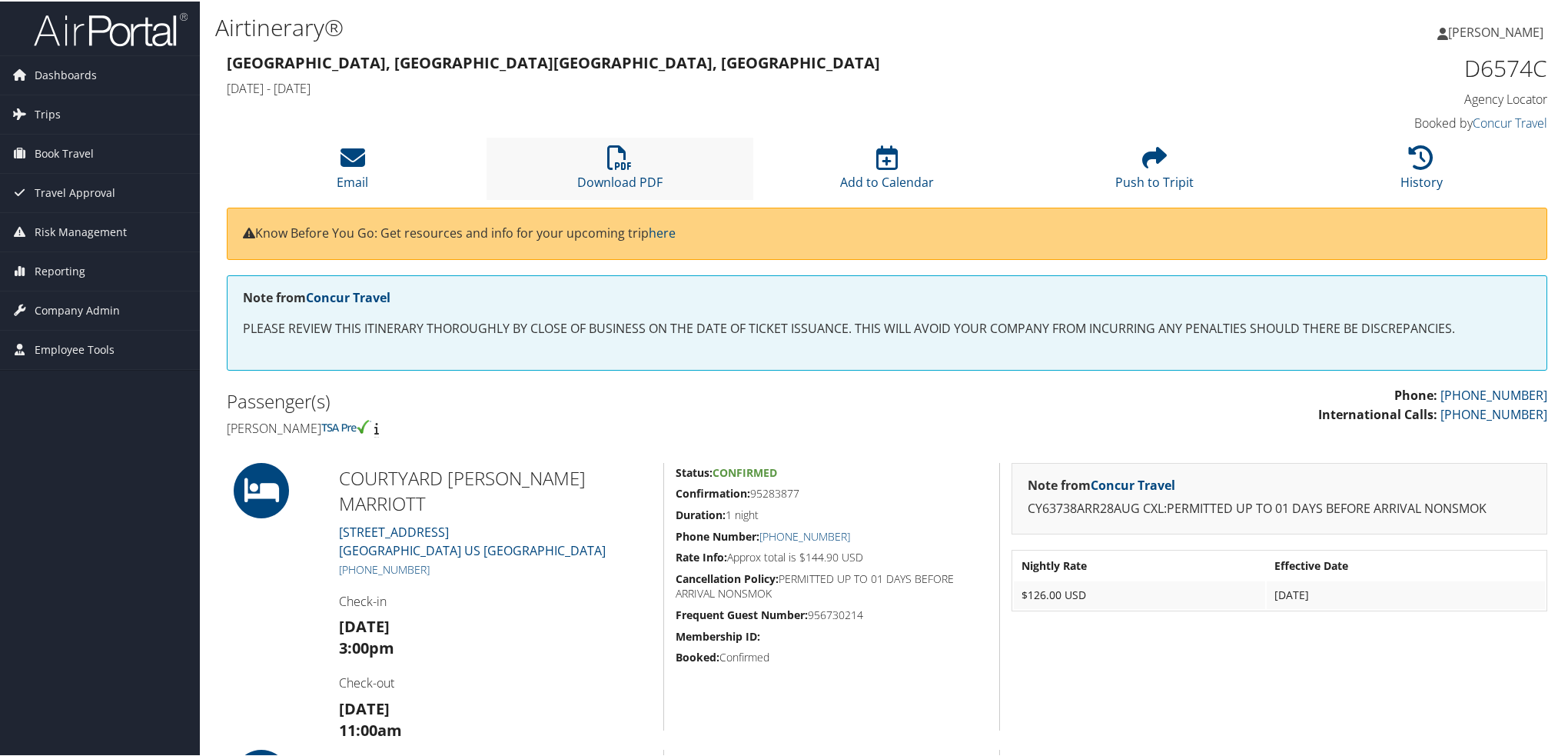
click at [618, 170] on li "Download PDF" at bounding box center [619, 167] width 267 height 62
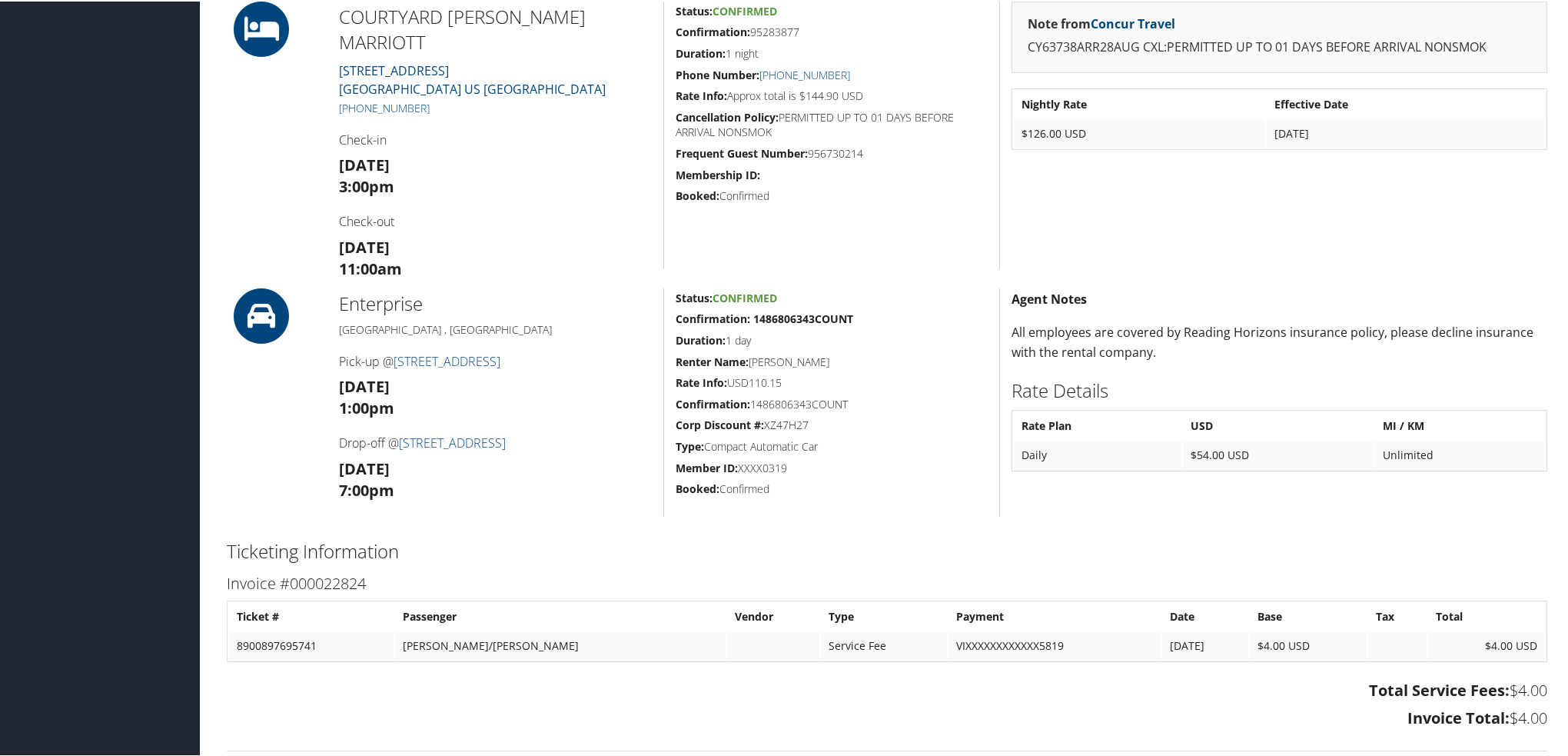
scroll to position [154, 0]
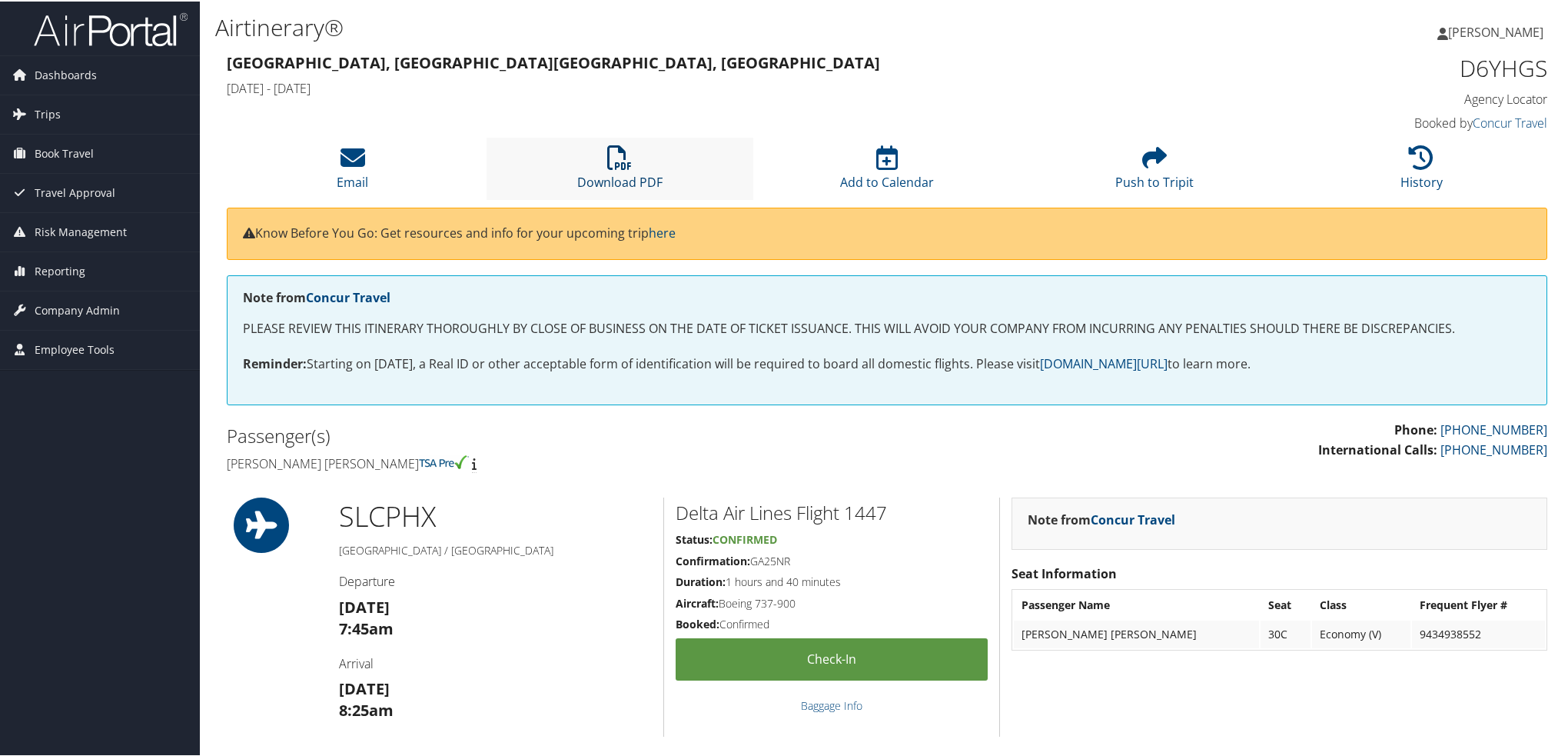
click at [628, 148] on icon at bounding box center [619, 156] width 24 height 24
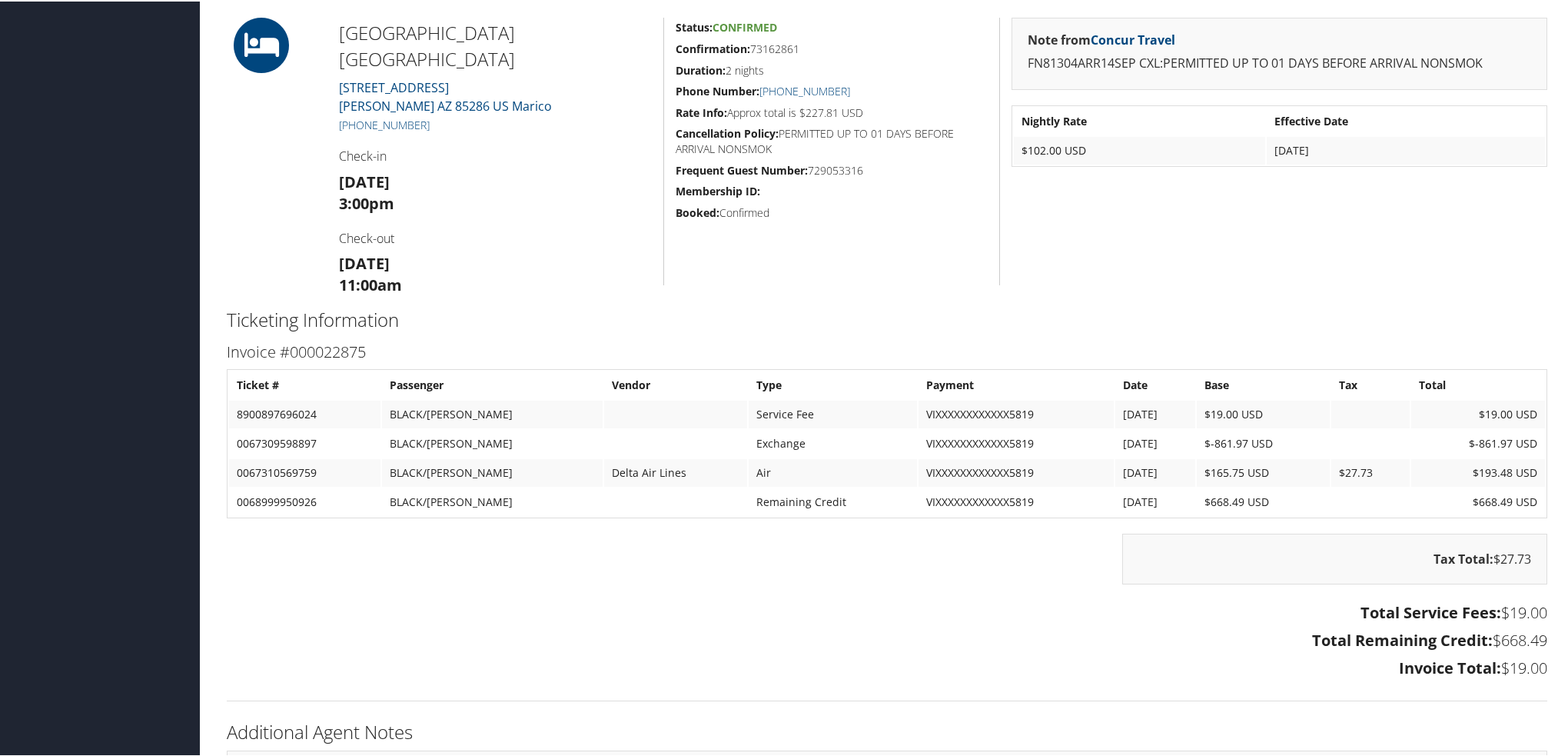
scroll to position [1077, 0]
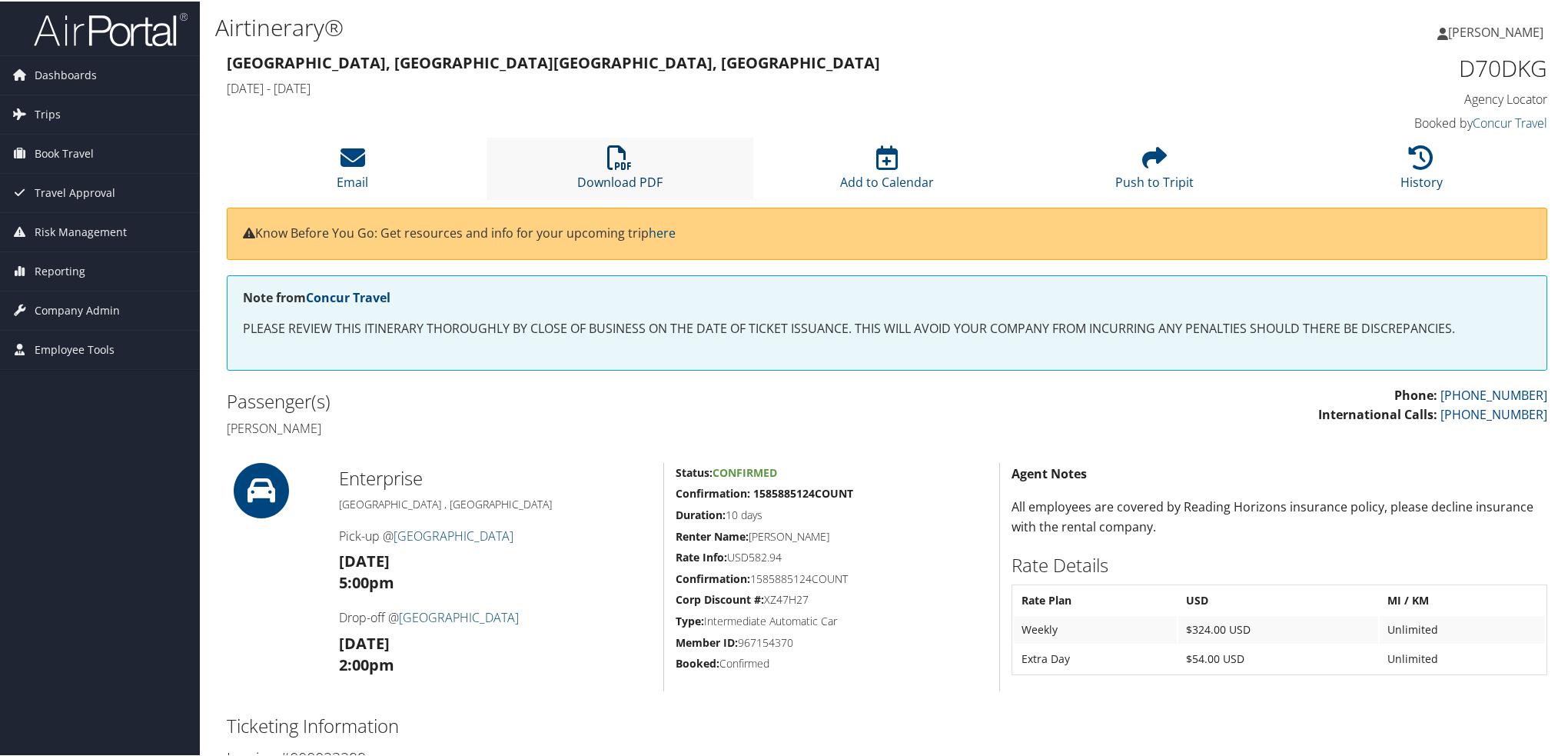
click at [618, 160] on icon at bounding box center [619, 156] width 24 height 24
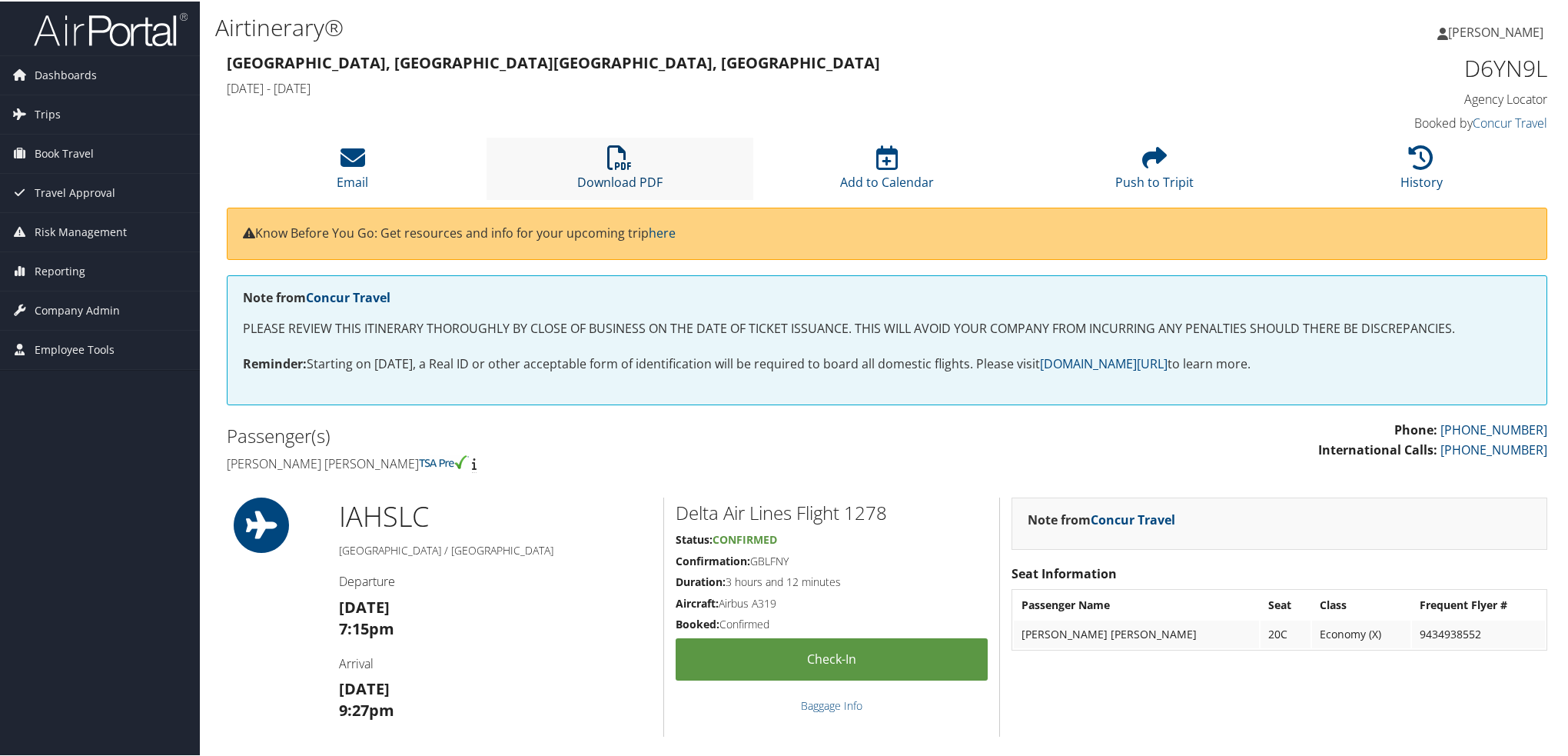
click at [643, 183] on link "Download PDF" at bounding box center [620, 170] width 85 height 37
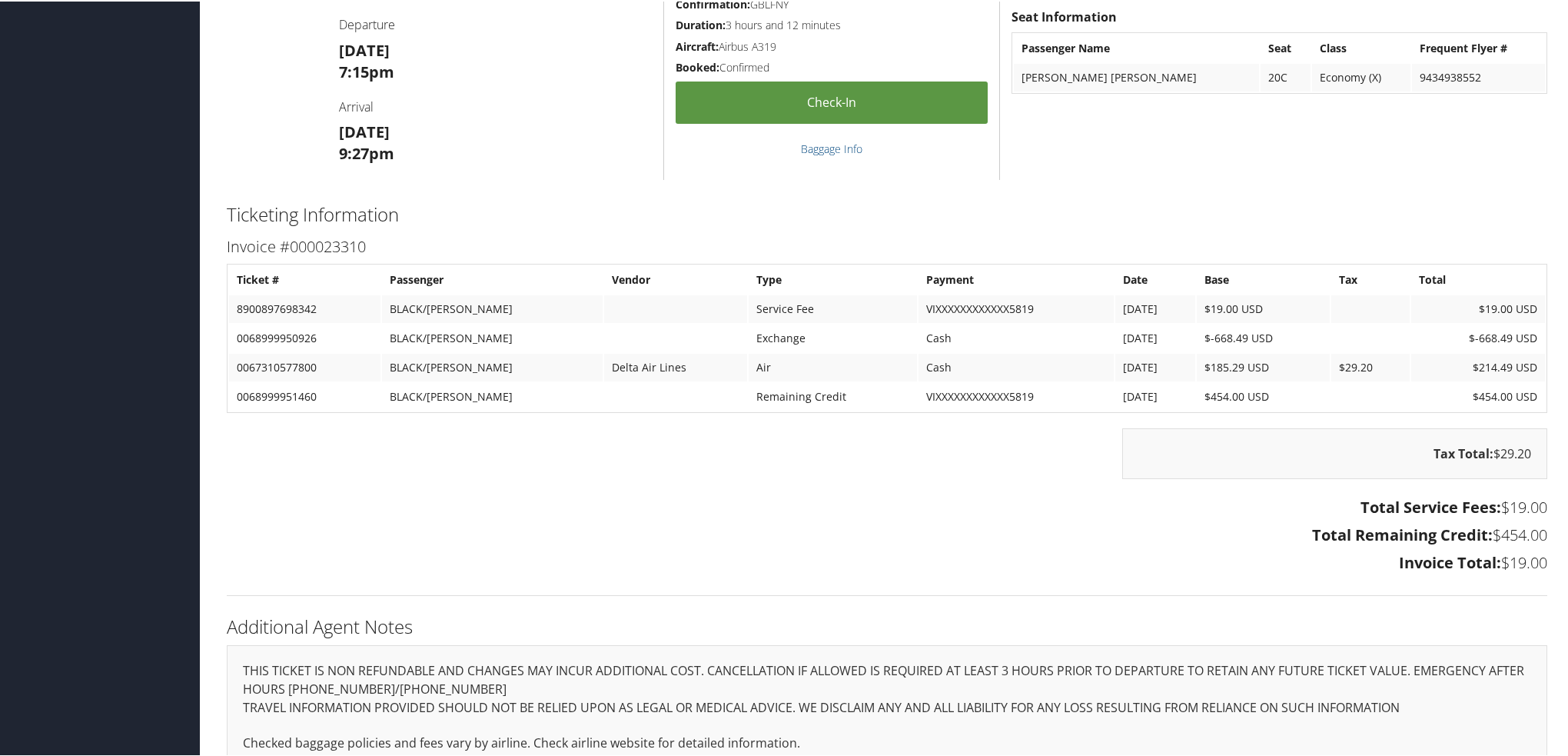
scroll to position [615, 0]
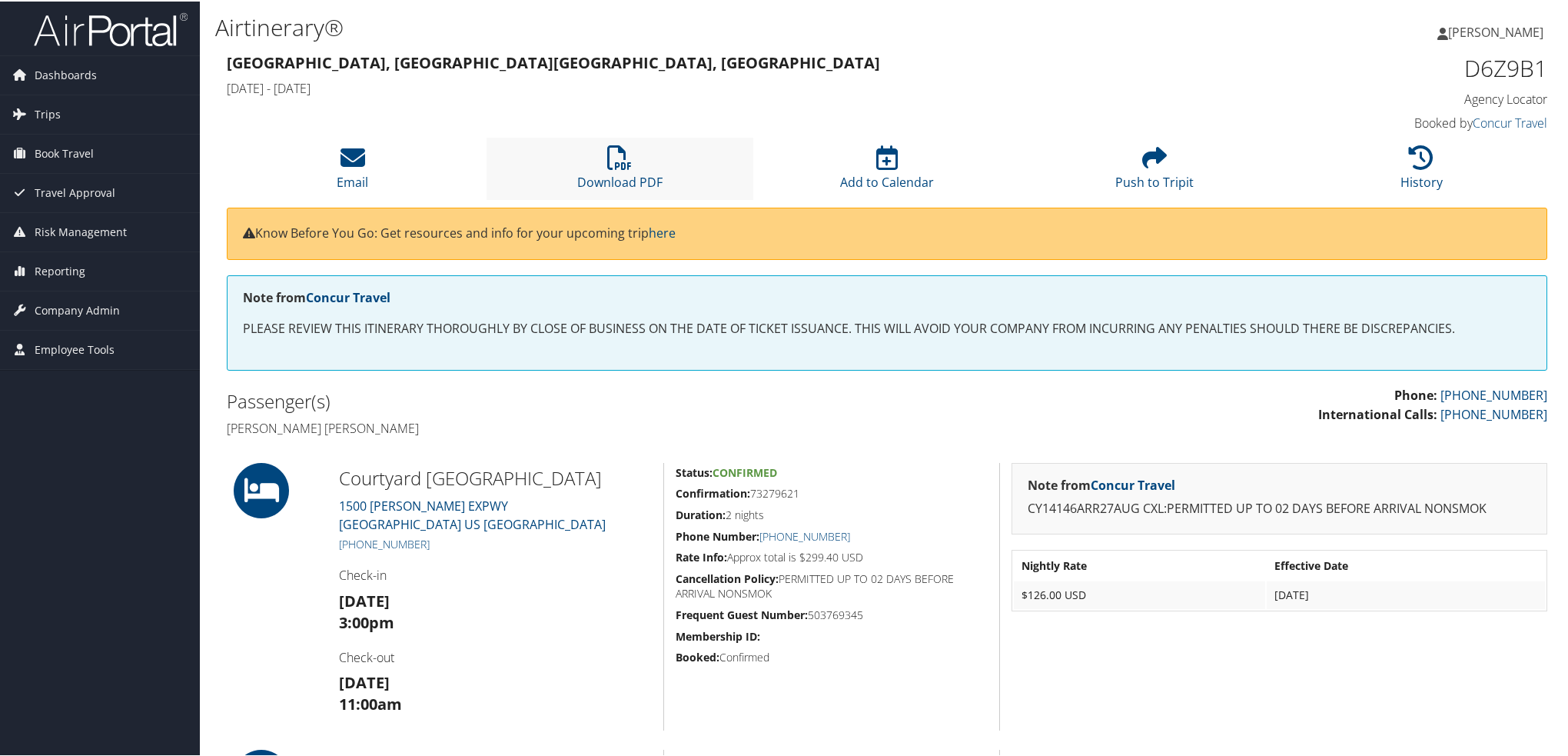
click at [664, 171] on li "Download PDF" at bounding box center [619, 167] width 267 height 62
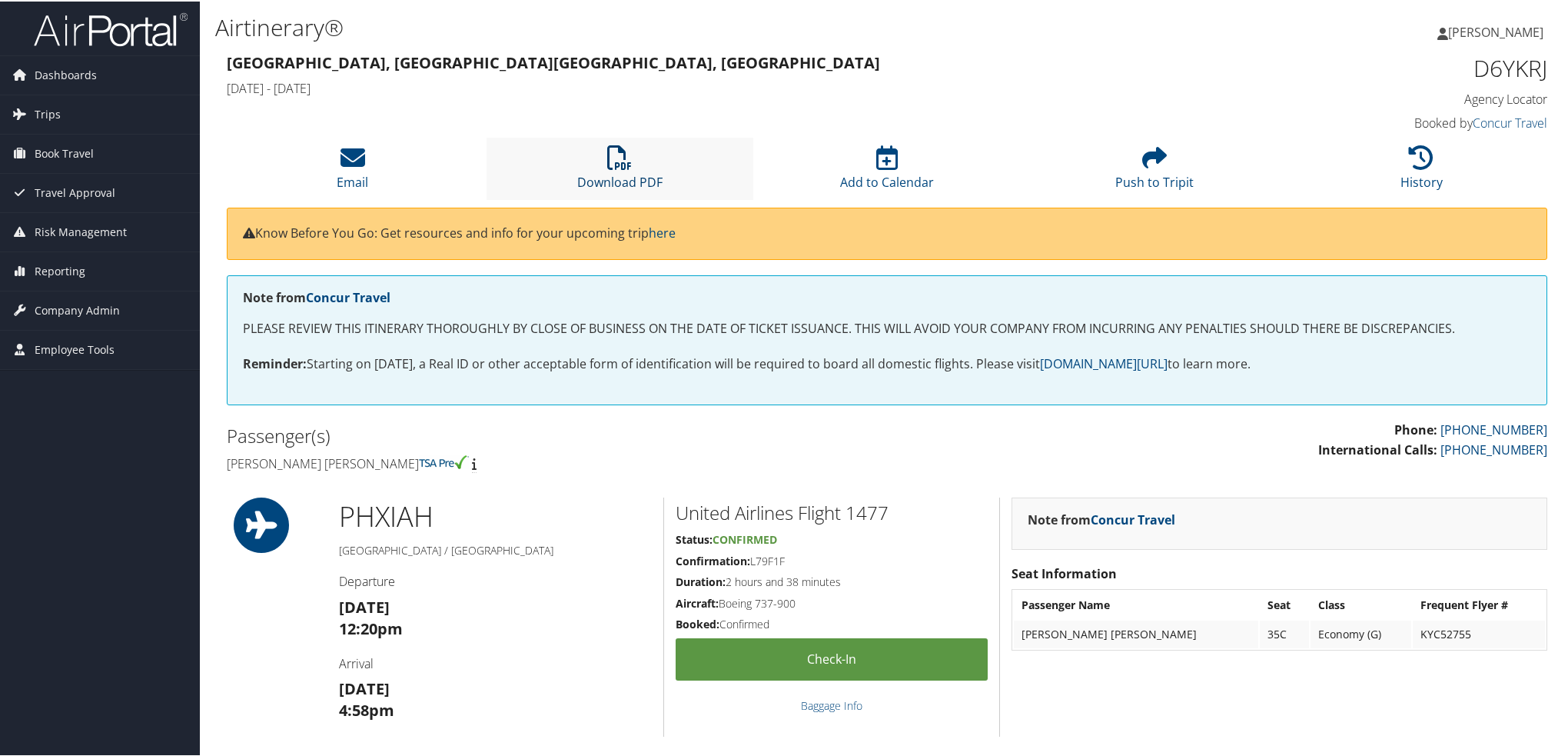
click at [612, 157] on icon at bounding box center [619, 156] width 24 height 24
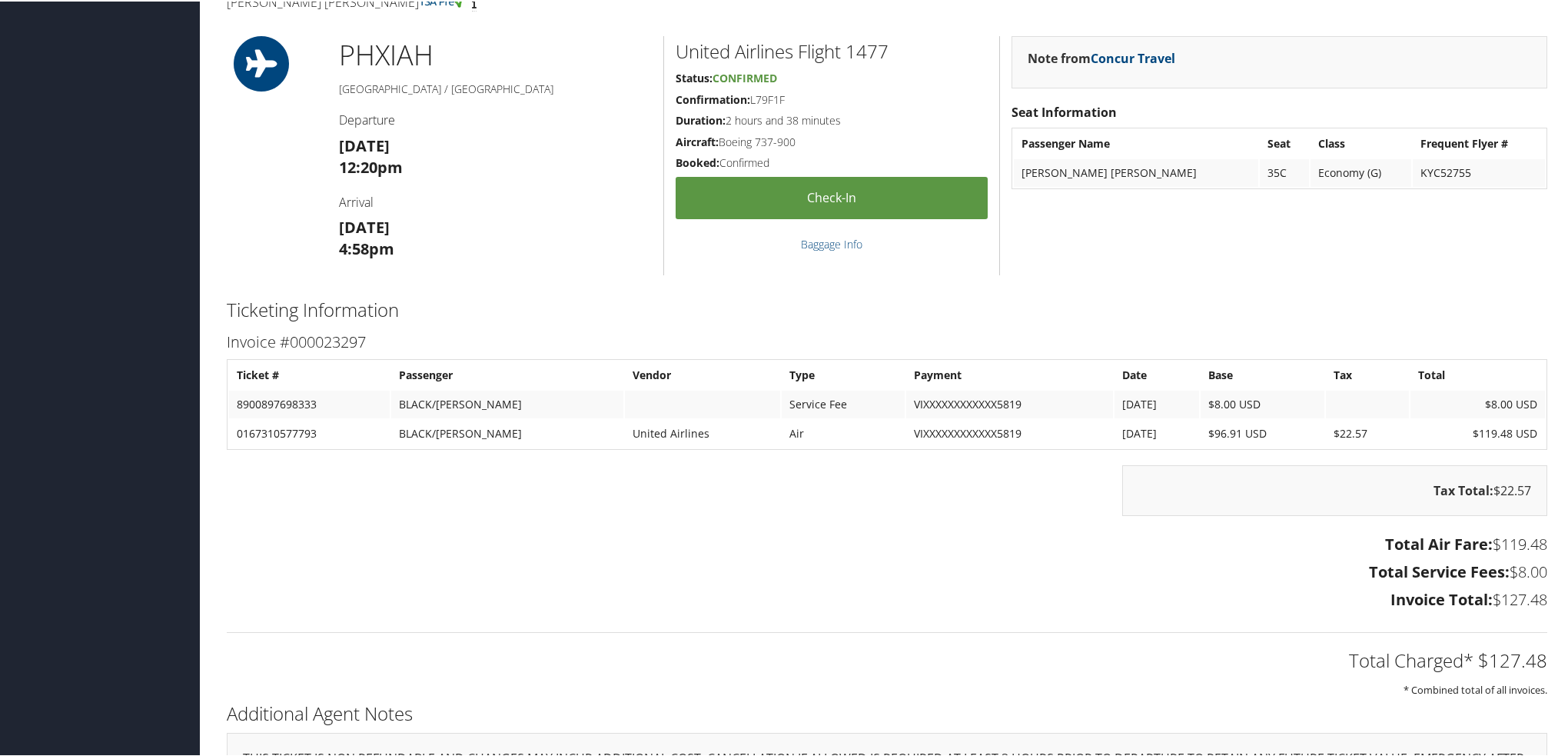
scroll to position [608, 0]
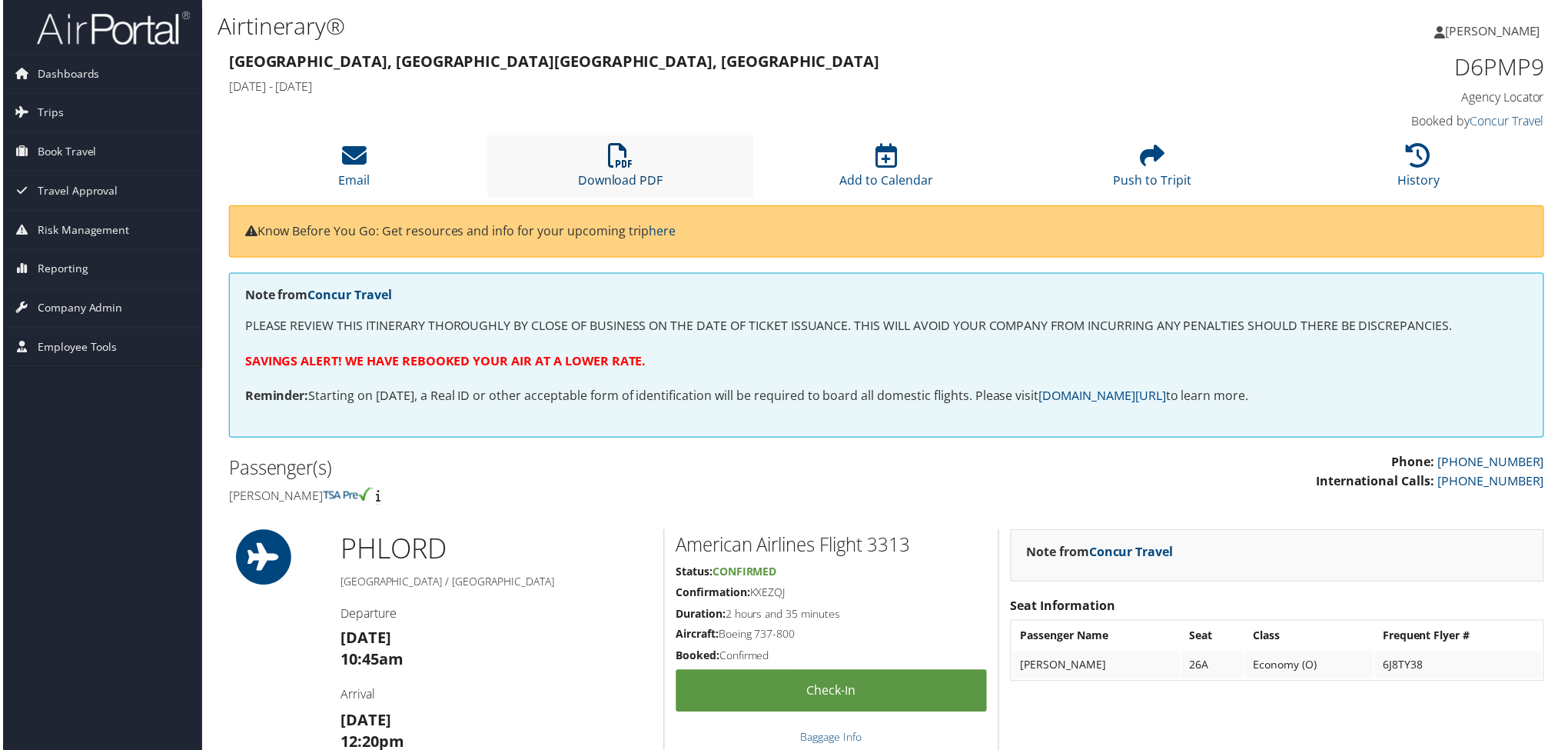
click at [636, 175] on link "Download PDF" at bounding box center [620, 170] width 85 height 37
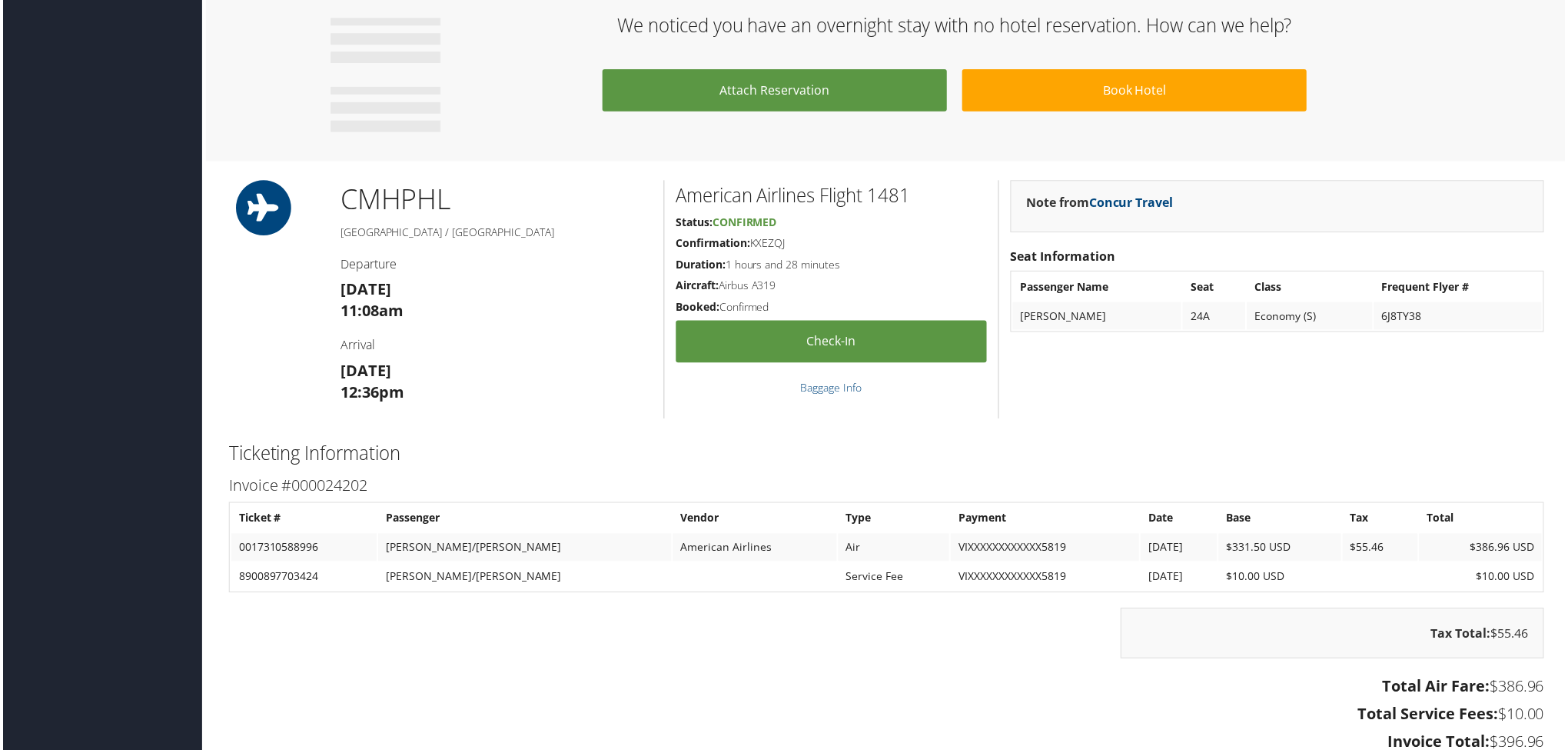
scroll to position [1077, 0]
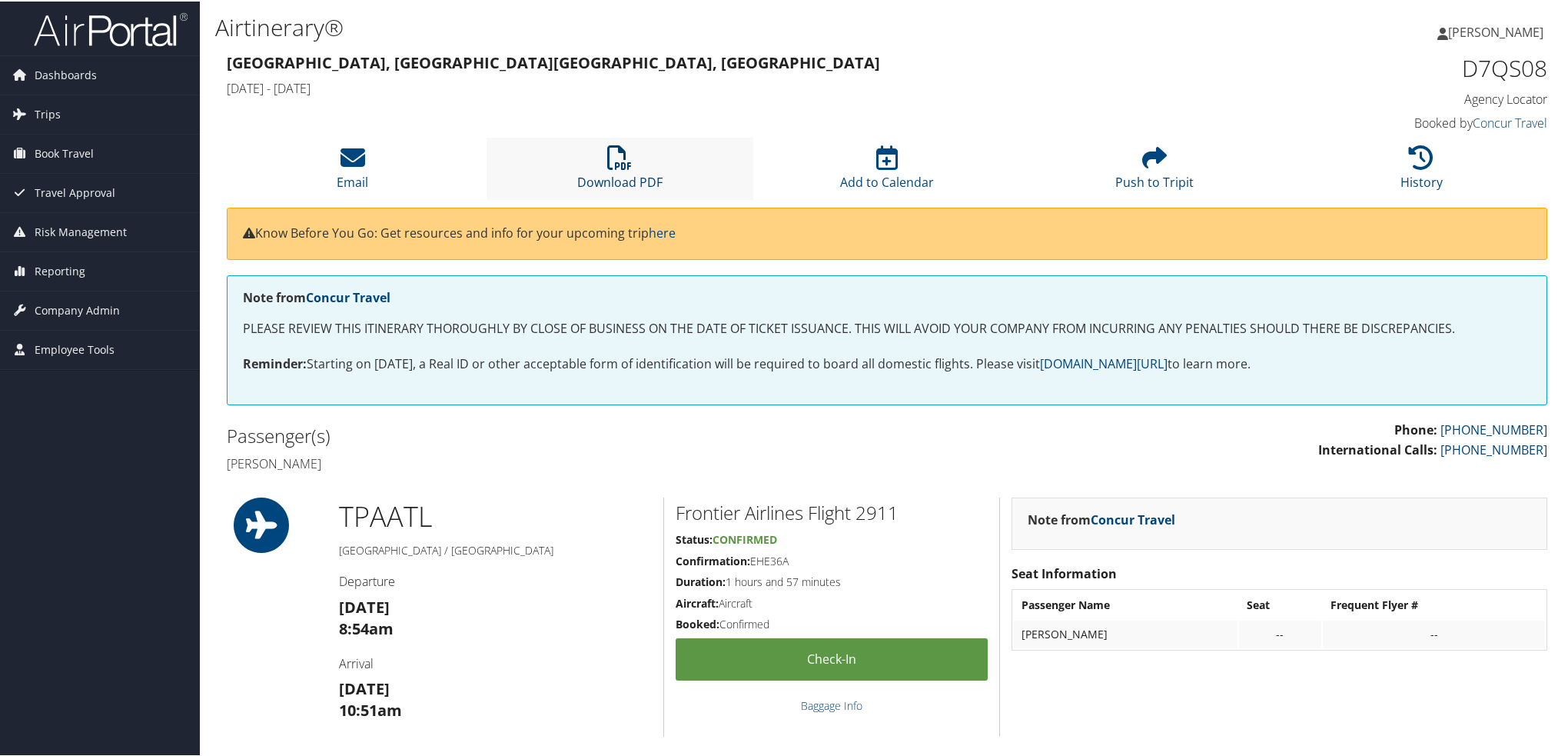
click at [645, 186] on link "Download PDF" at bounding box center [620, 170] width 85 height 37
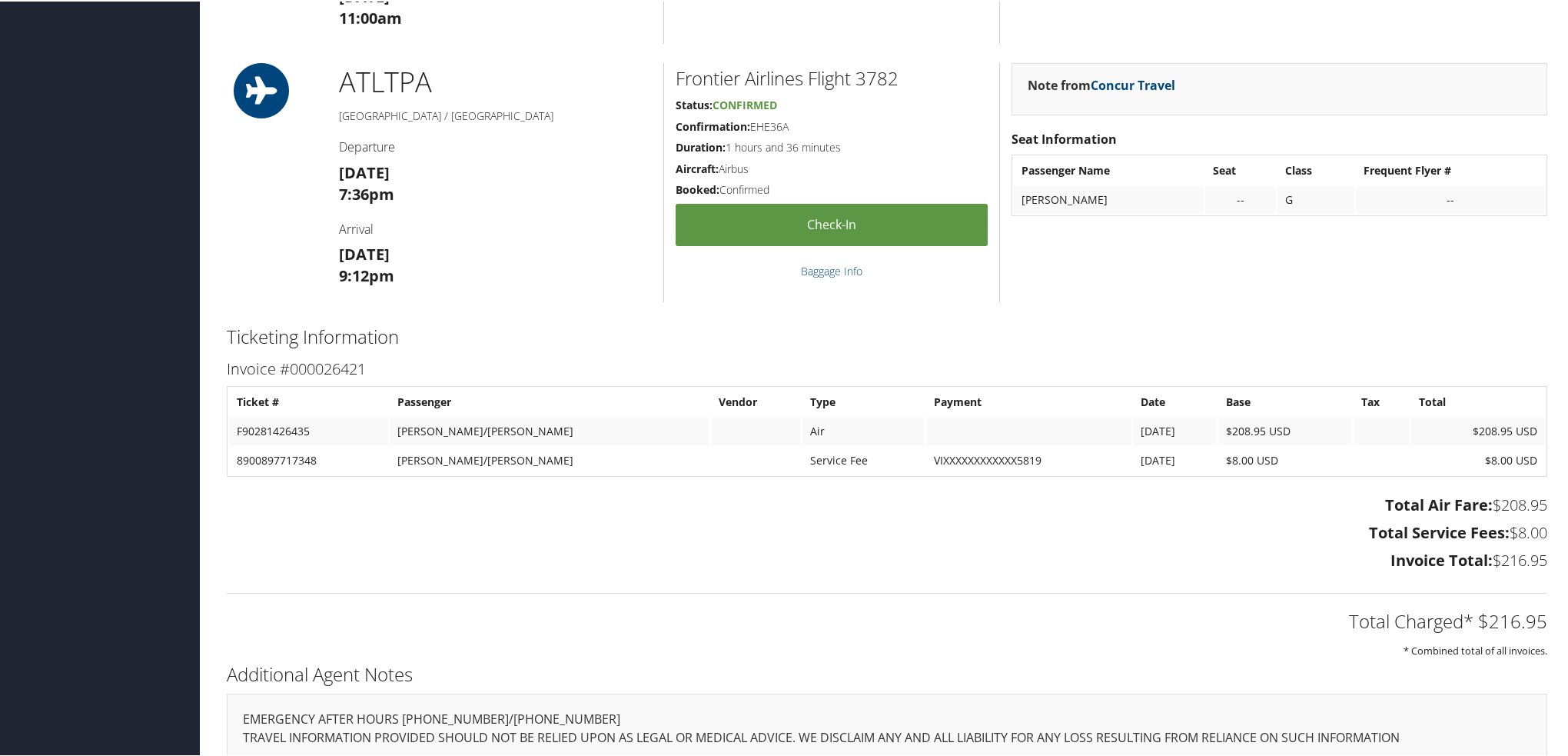
scroll to position [1306, 0]
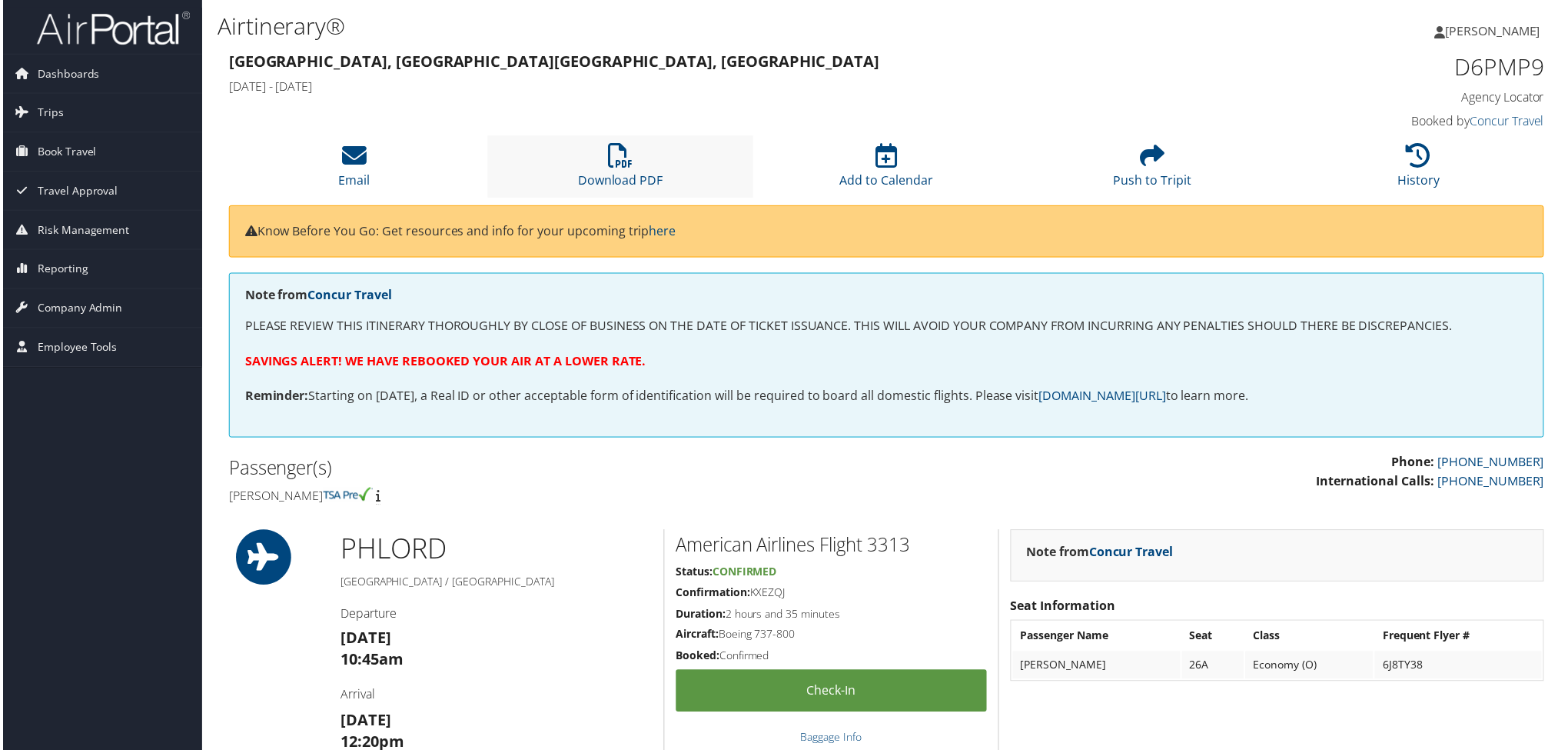
click at [636, 160] on li "Download PDF" at bounding box center [619, 167] width 267 height 62
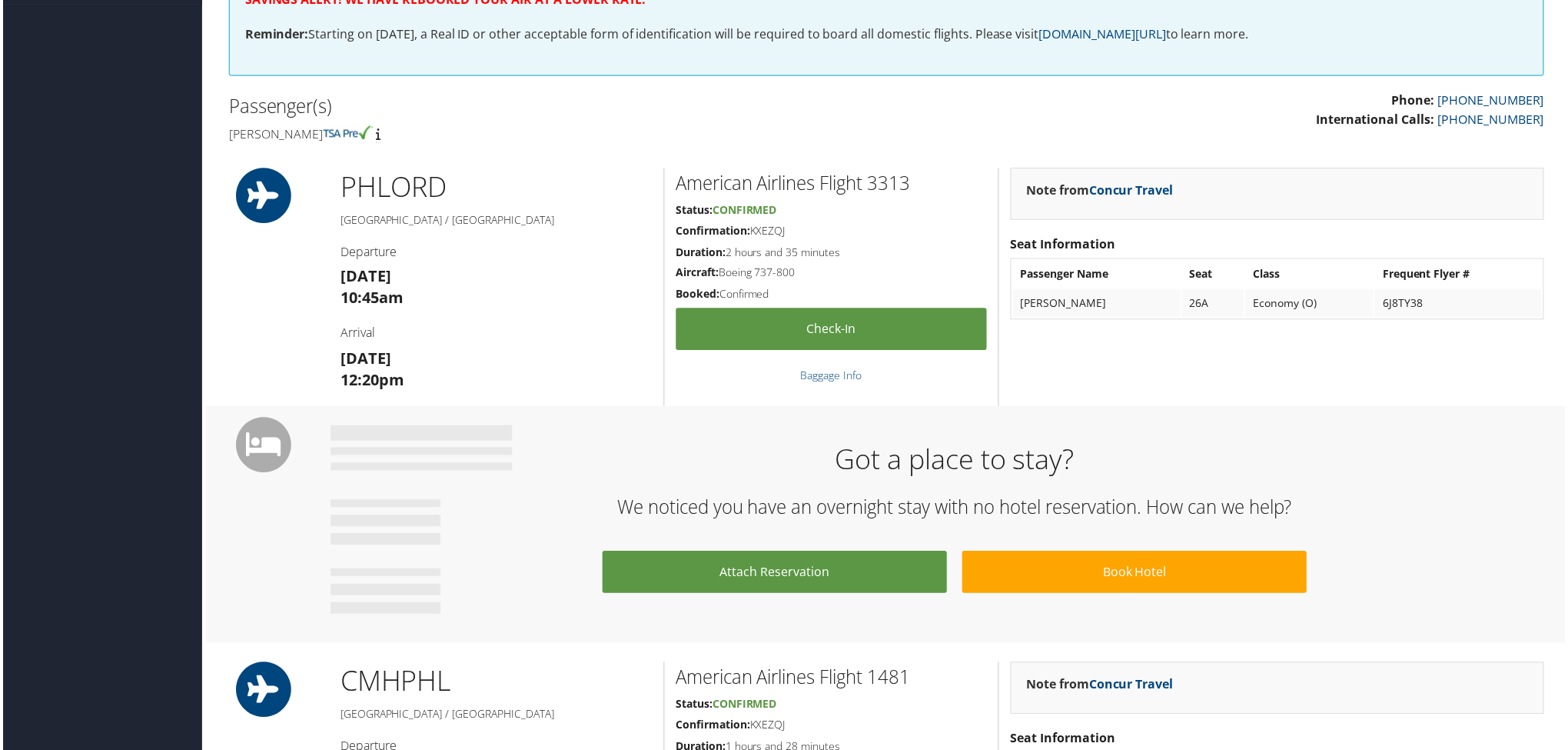
scroll to position [384, 0]
